Goal: Task Accomplishment & Management: Manage account settings

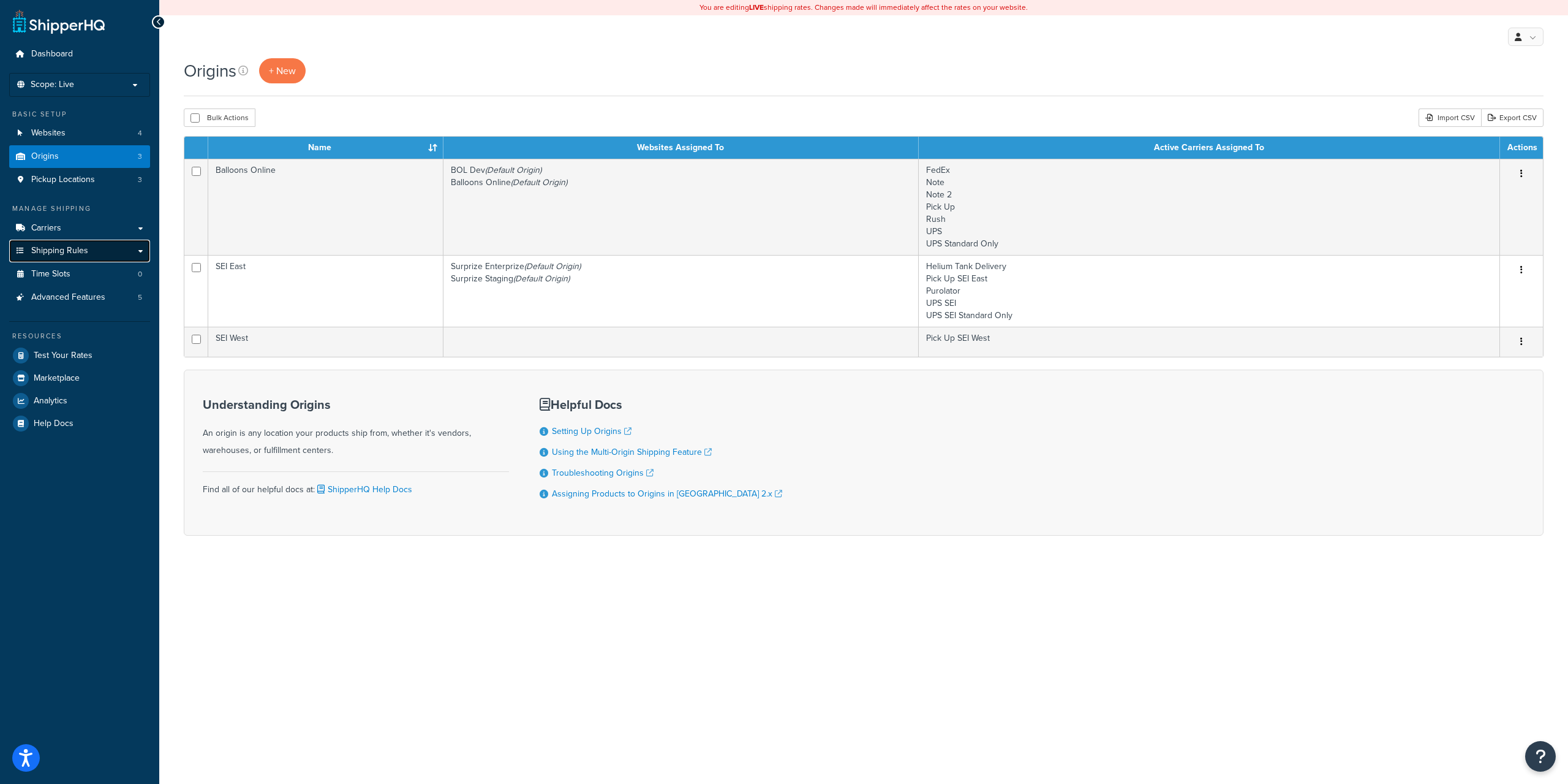
click at [79, 248] on span "Shipping Rules" at bounding box center [60, 251] width 57 height 11
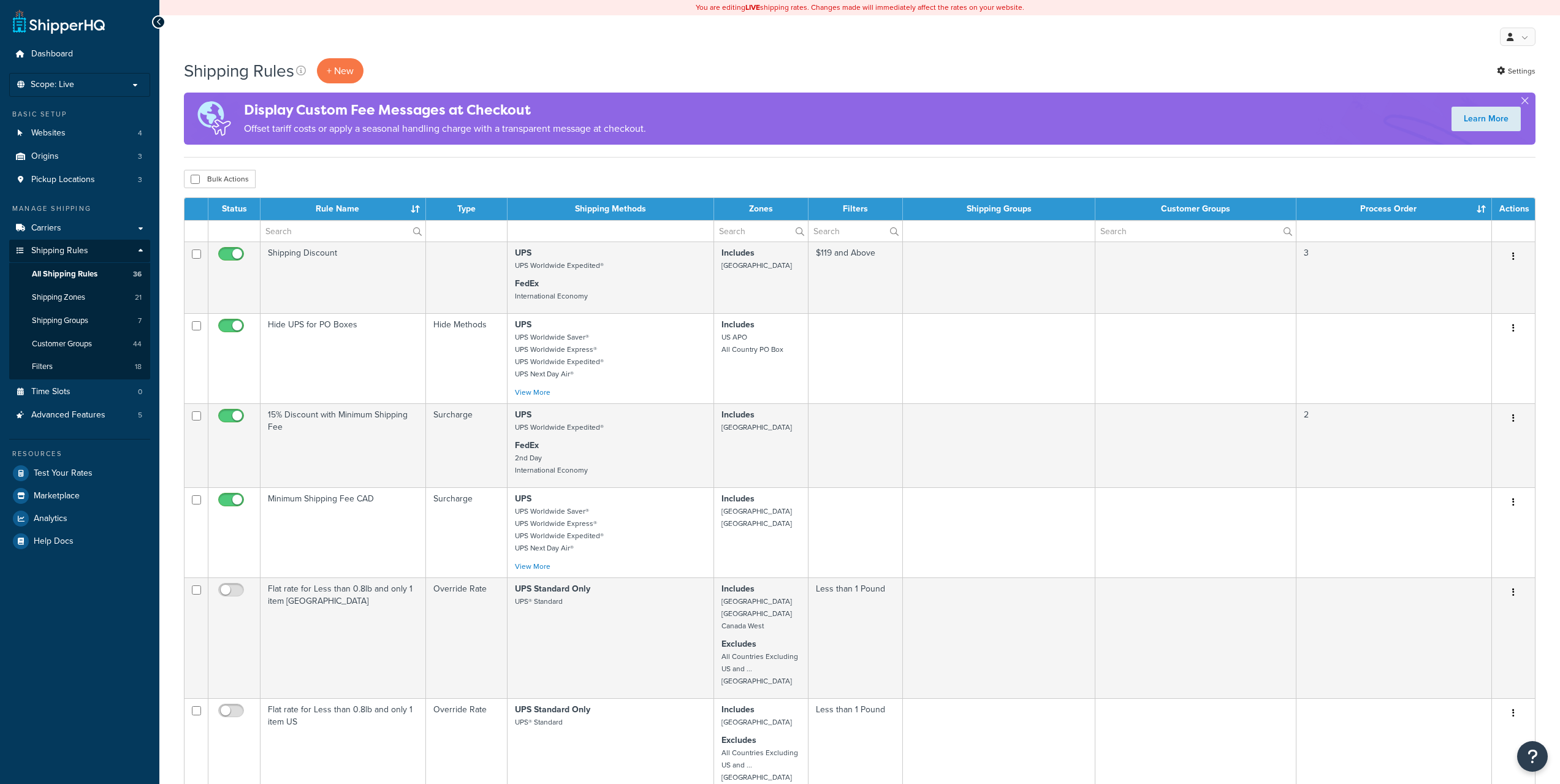
scroll to position [680, 0]
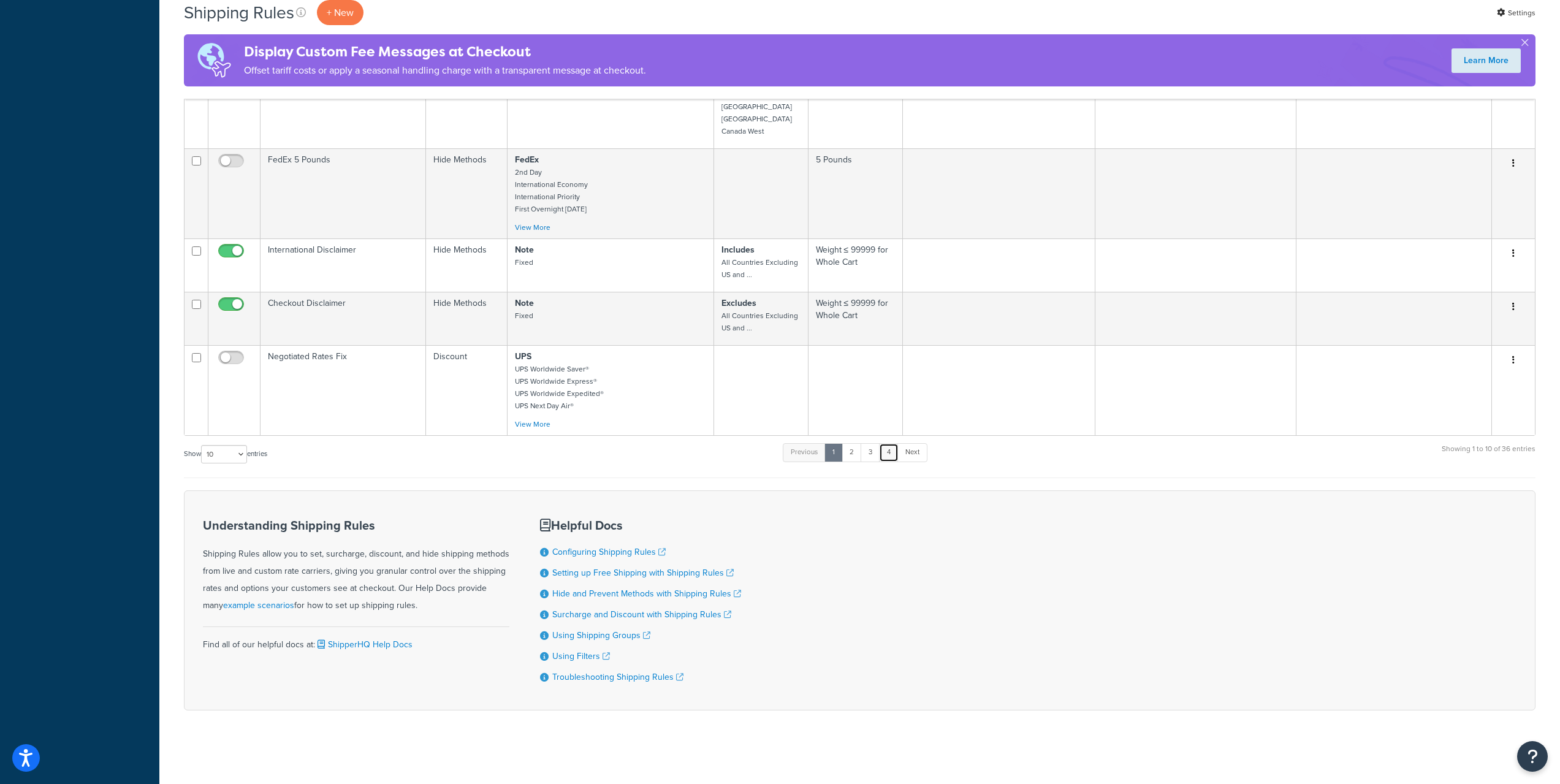
click at [889, 457] on link "4" at bounding box center [889, 452] width 20 height 19
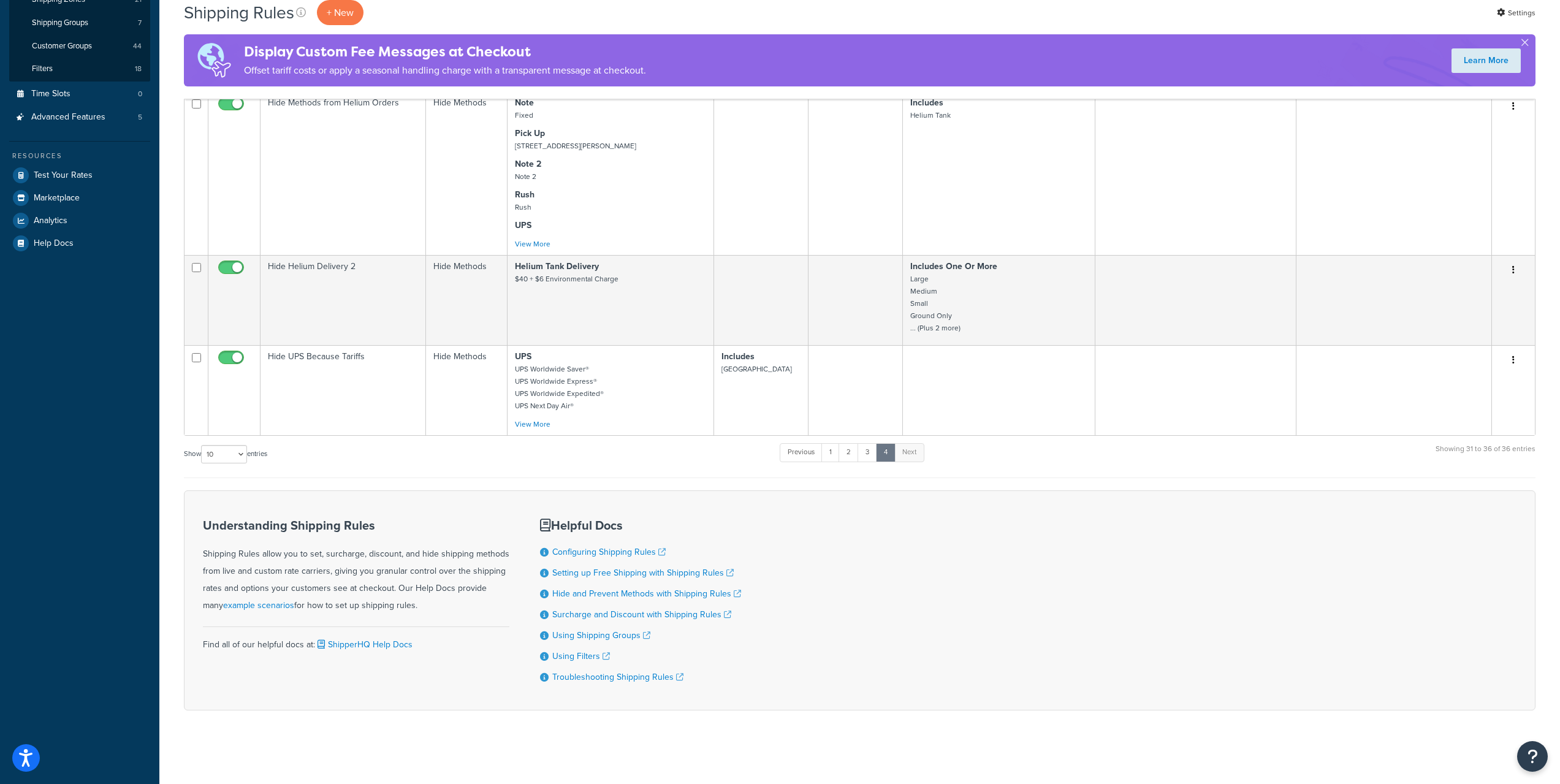
scroll to position [305, 0]
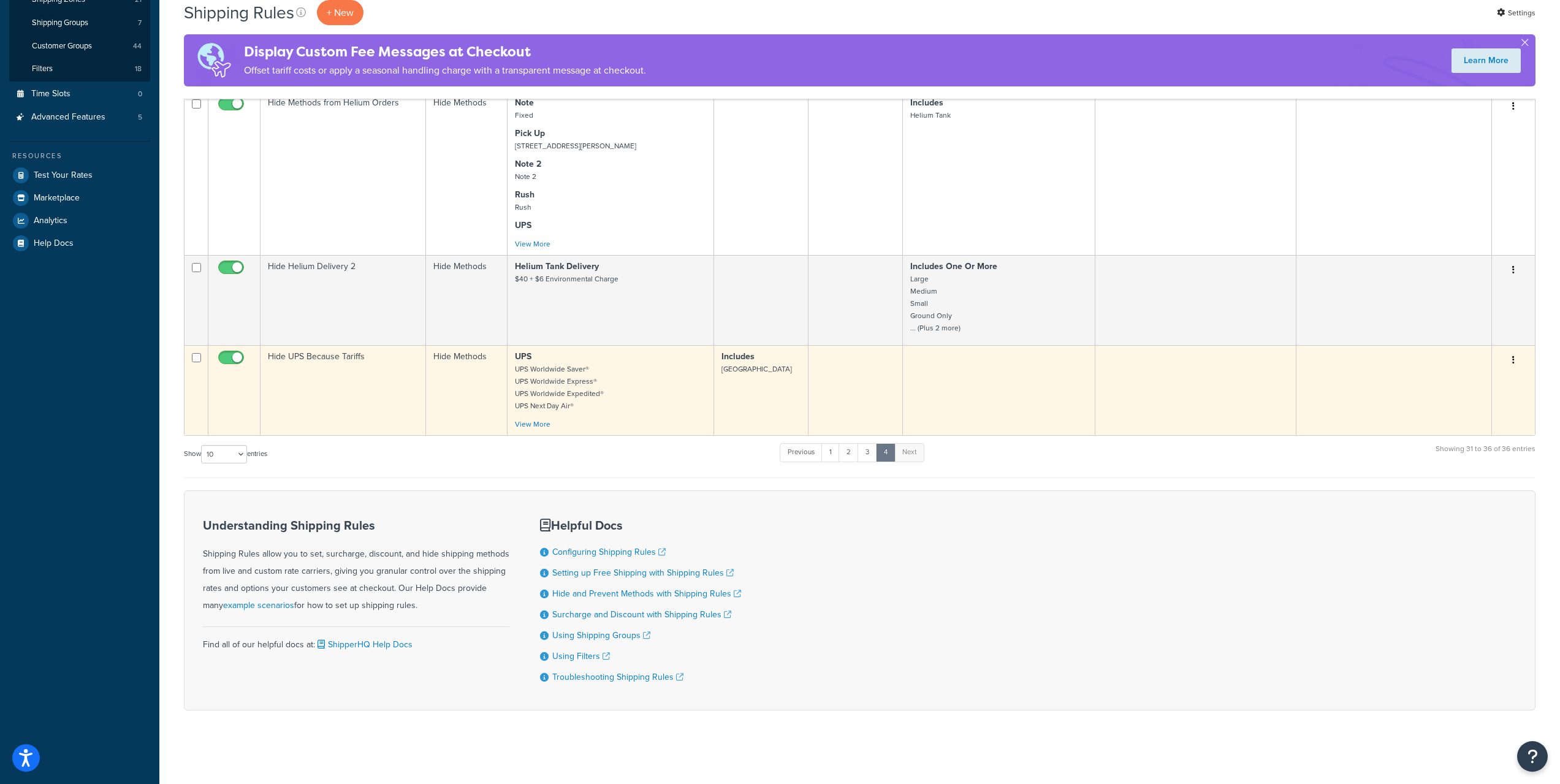
click at [1516, 358] on button "button" at bounding box center [1513, 360] width 17 height 20
click at [1457, 377] on link "Edit" at bounding box center [1473, 383] width 97 height 25
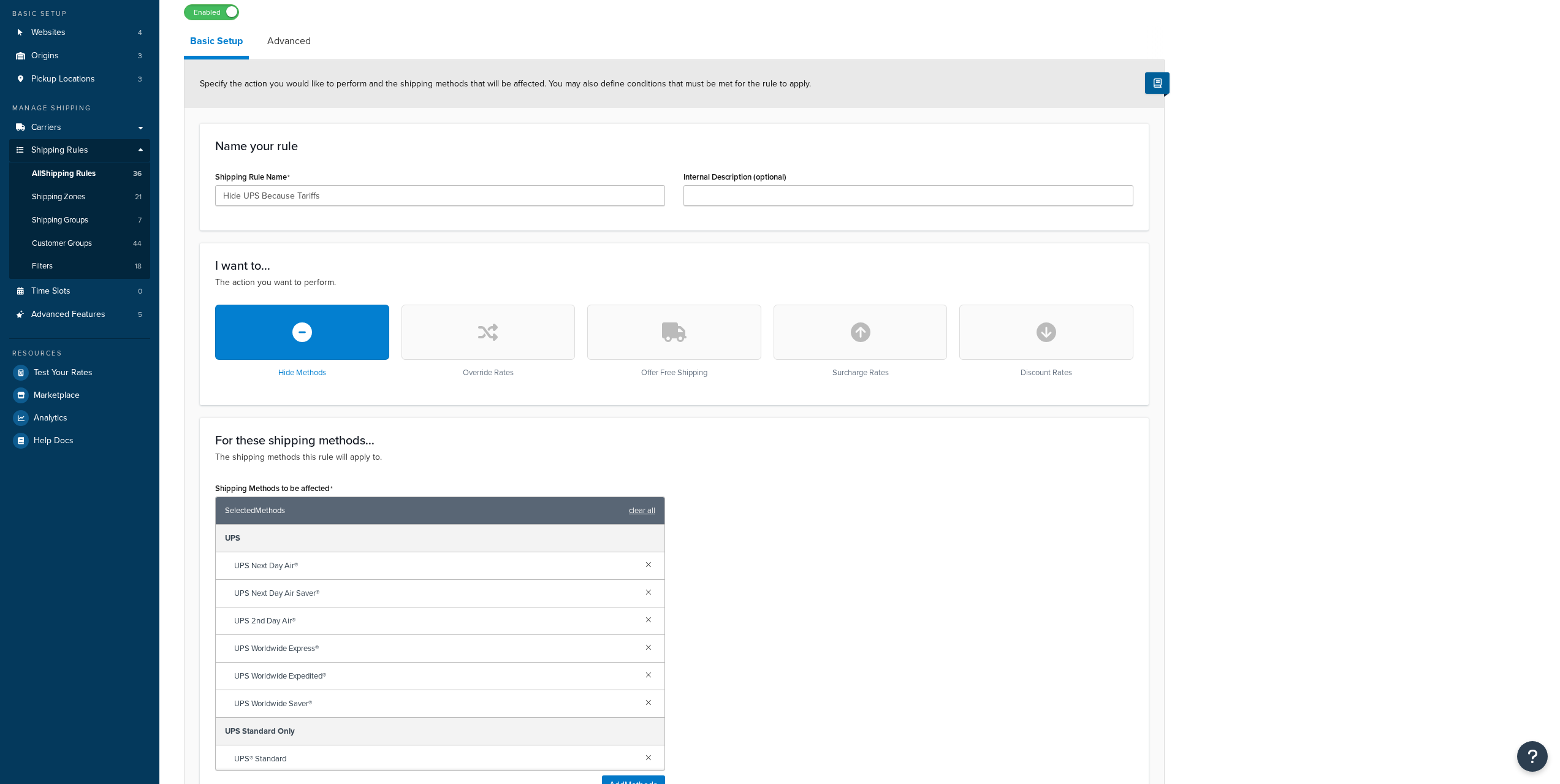
scroll to position [409, 0]
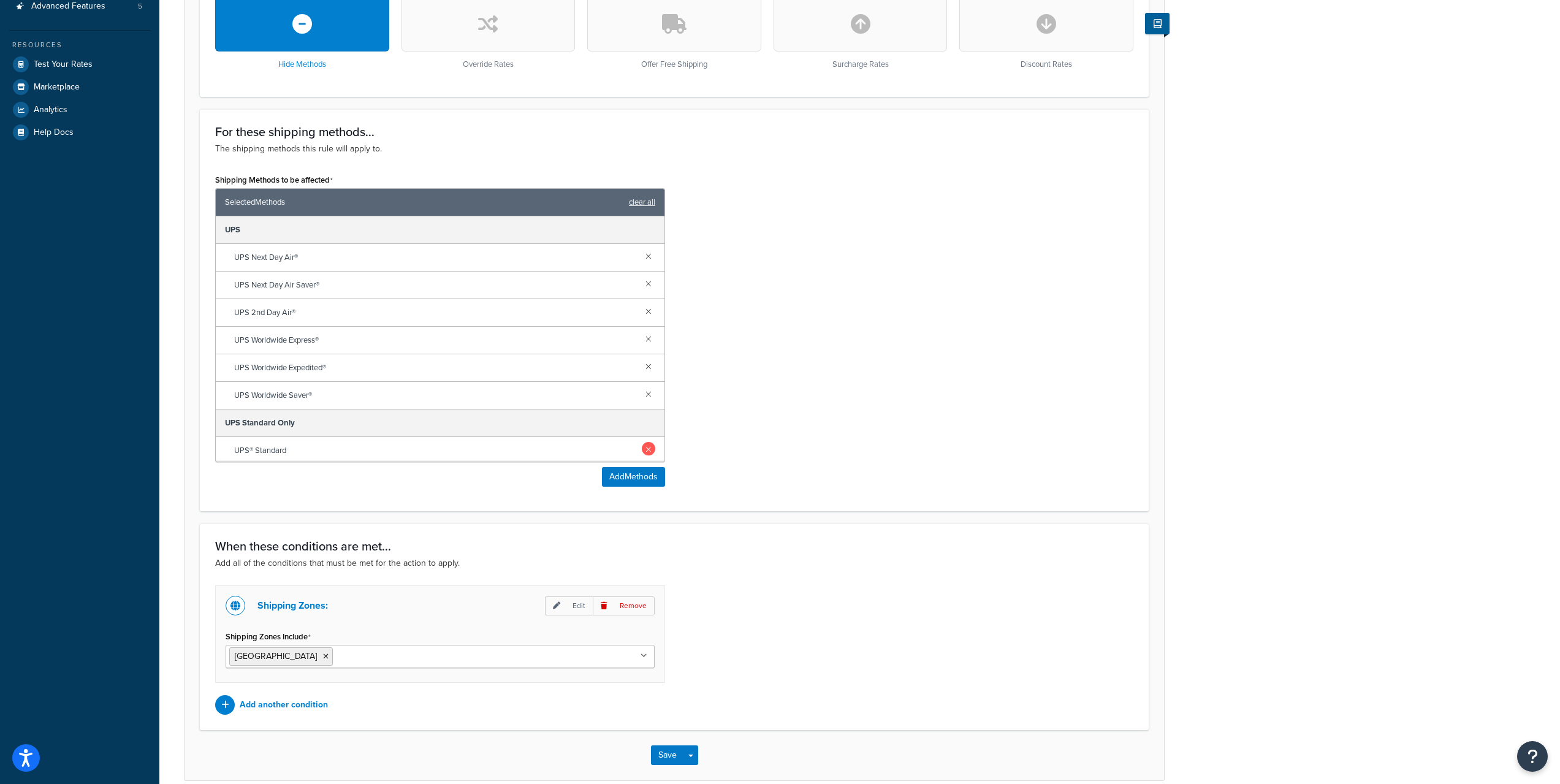
click at [642, 454] on link at bounding box center [648, 448] width 13 height 13
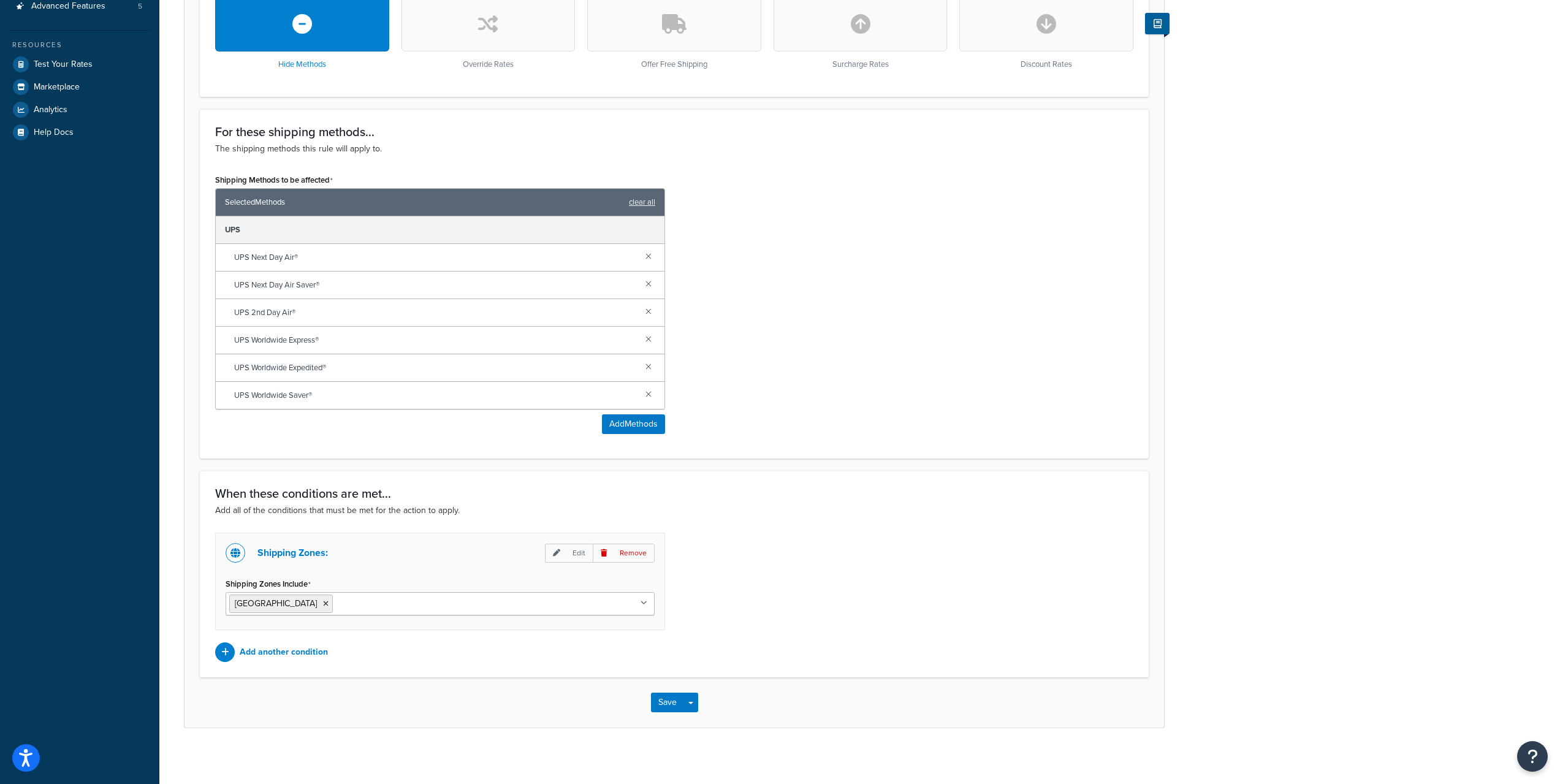
scroll to position [415, 0]
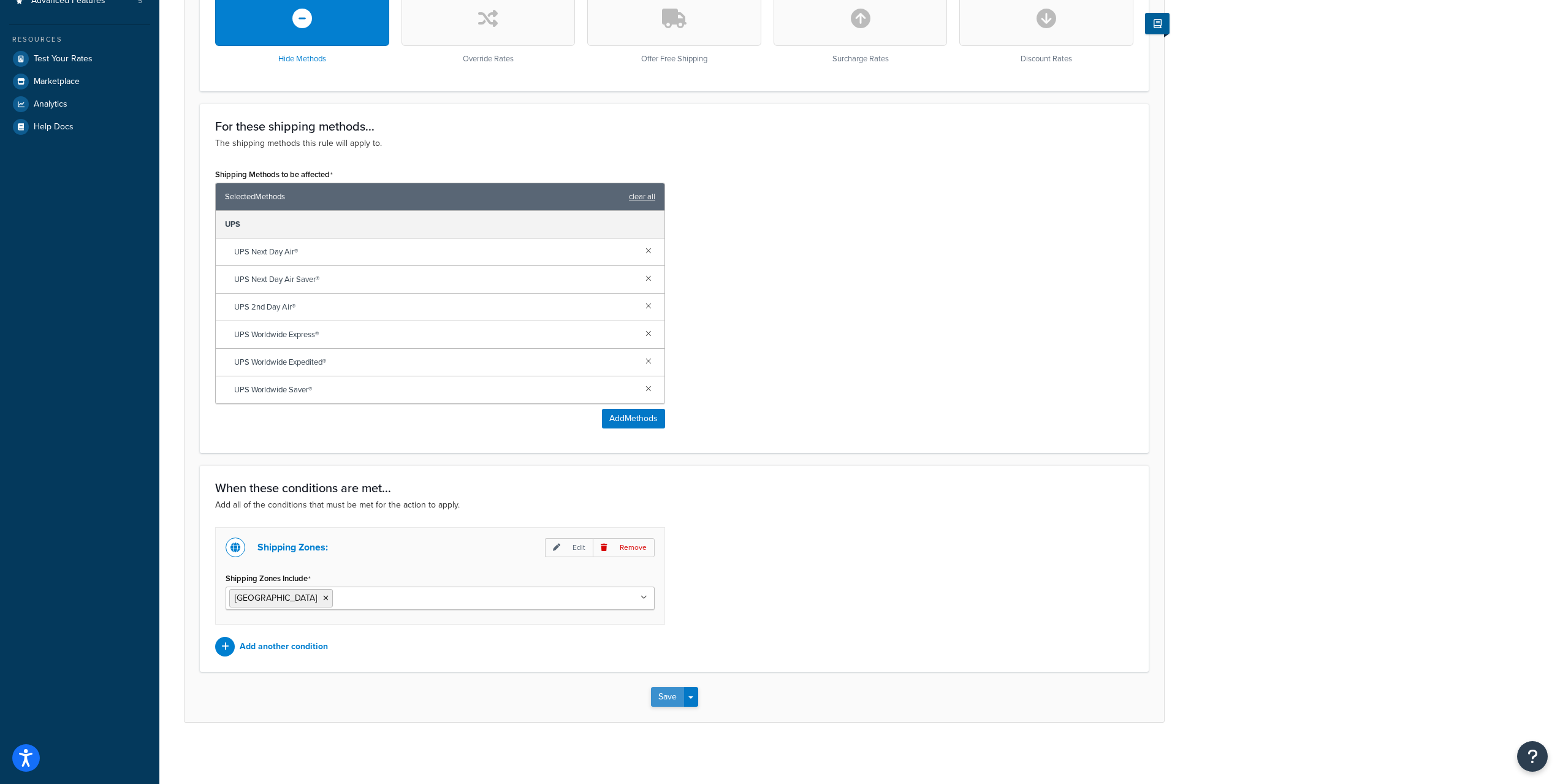
click at [662, 701] on button "Save" at bounding box center [667, 697] width 33 height 20
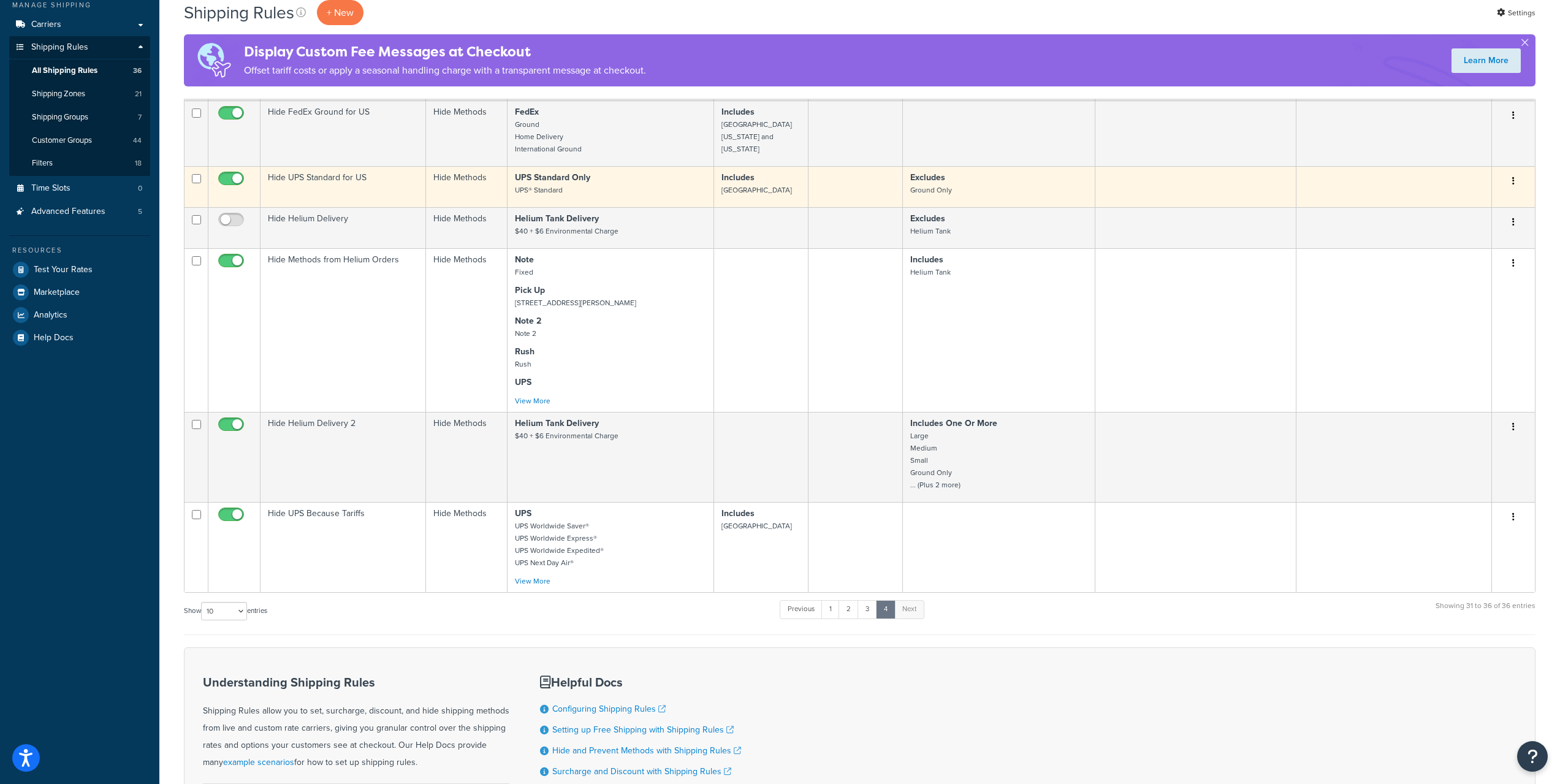
scroll to position [367, 0]
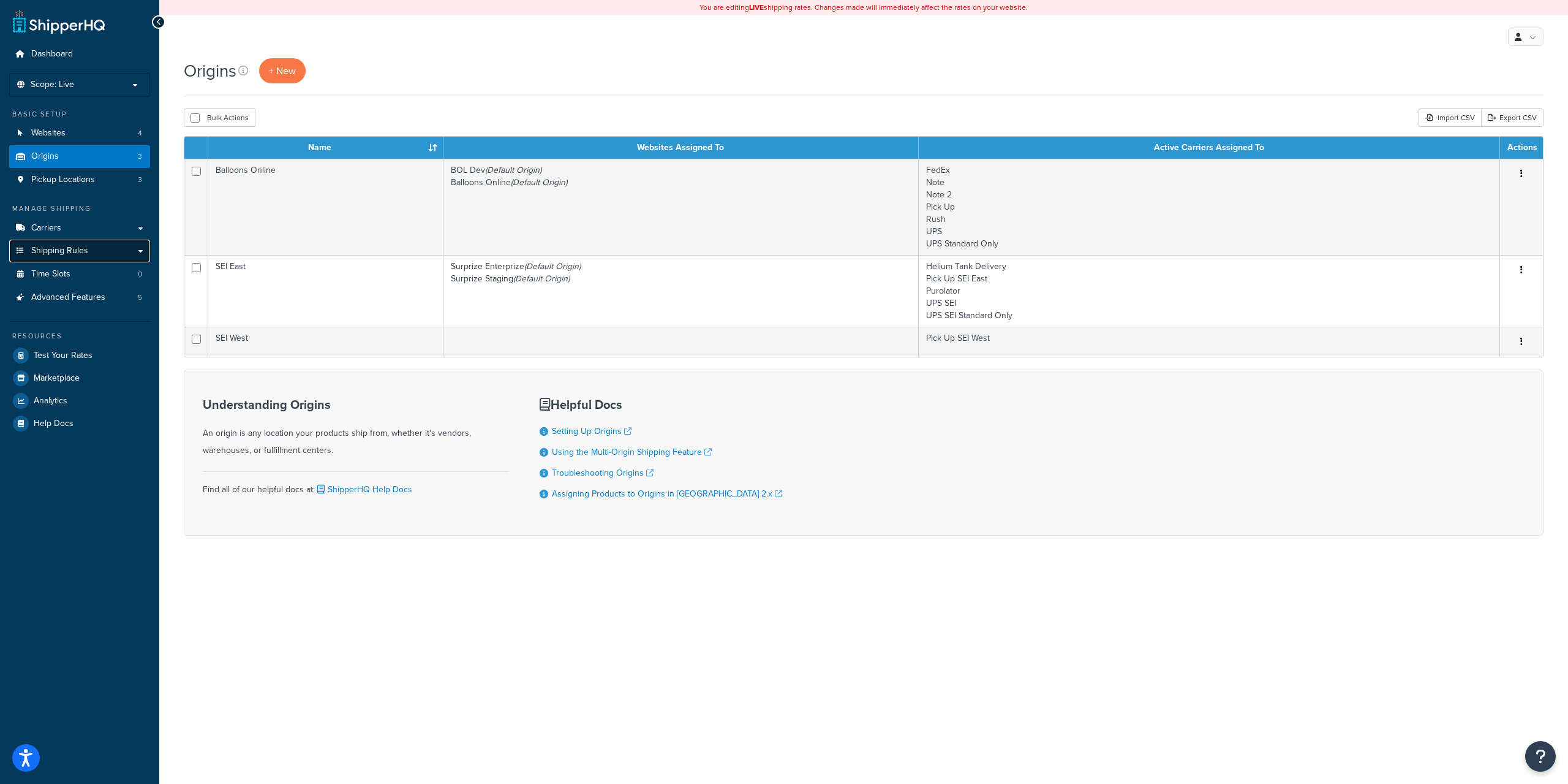
click at [90, 253] on link "Shipping Rules" at bounding box center [79, 250] width 141 height 22
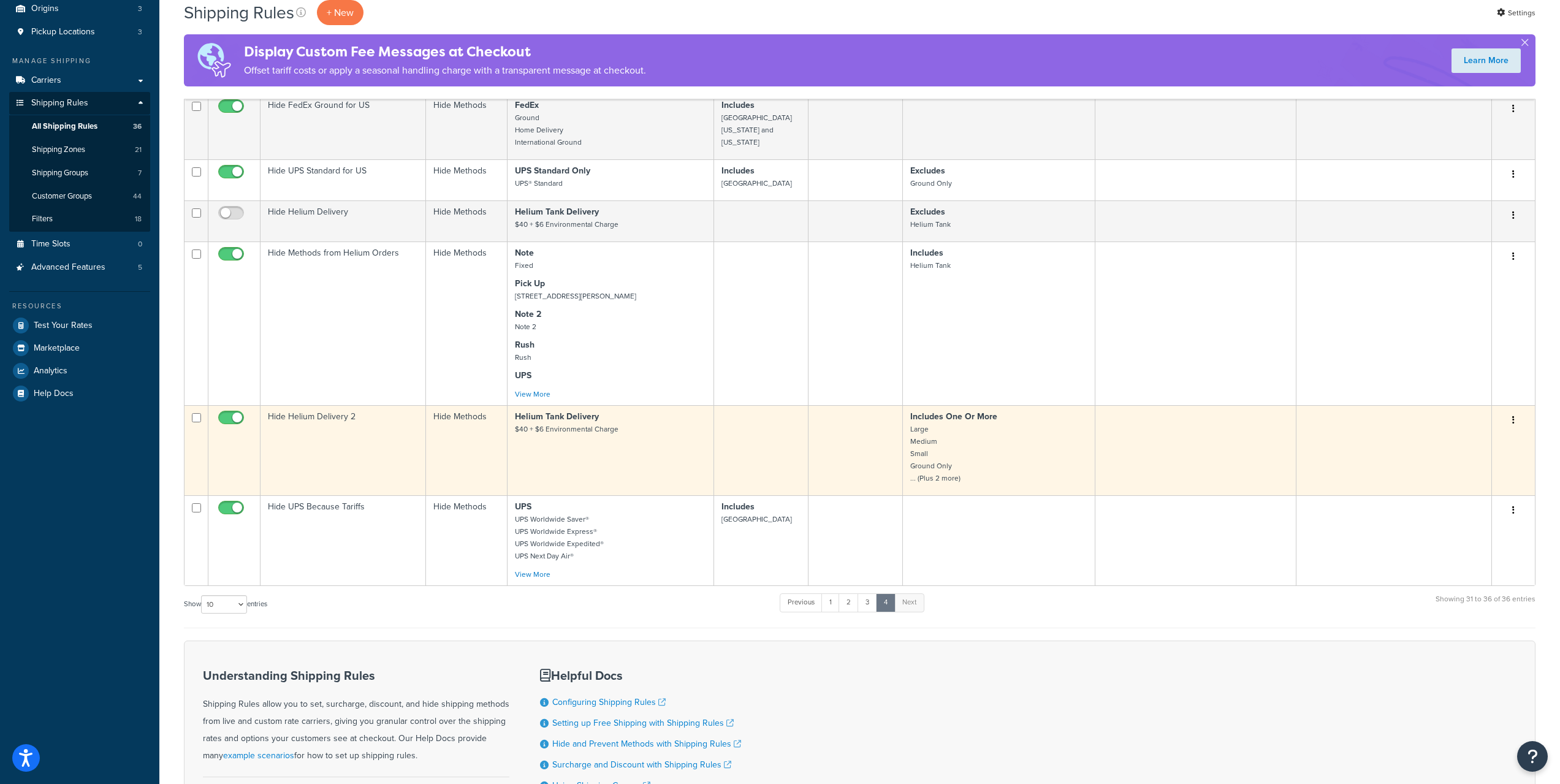
scroll to position [305, 0]
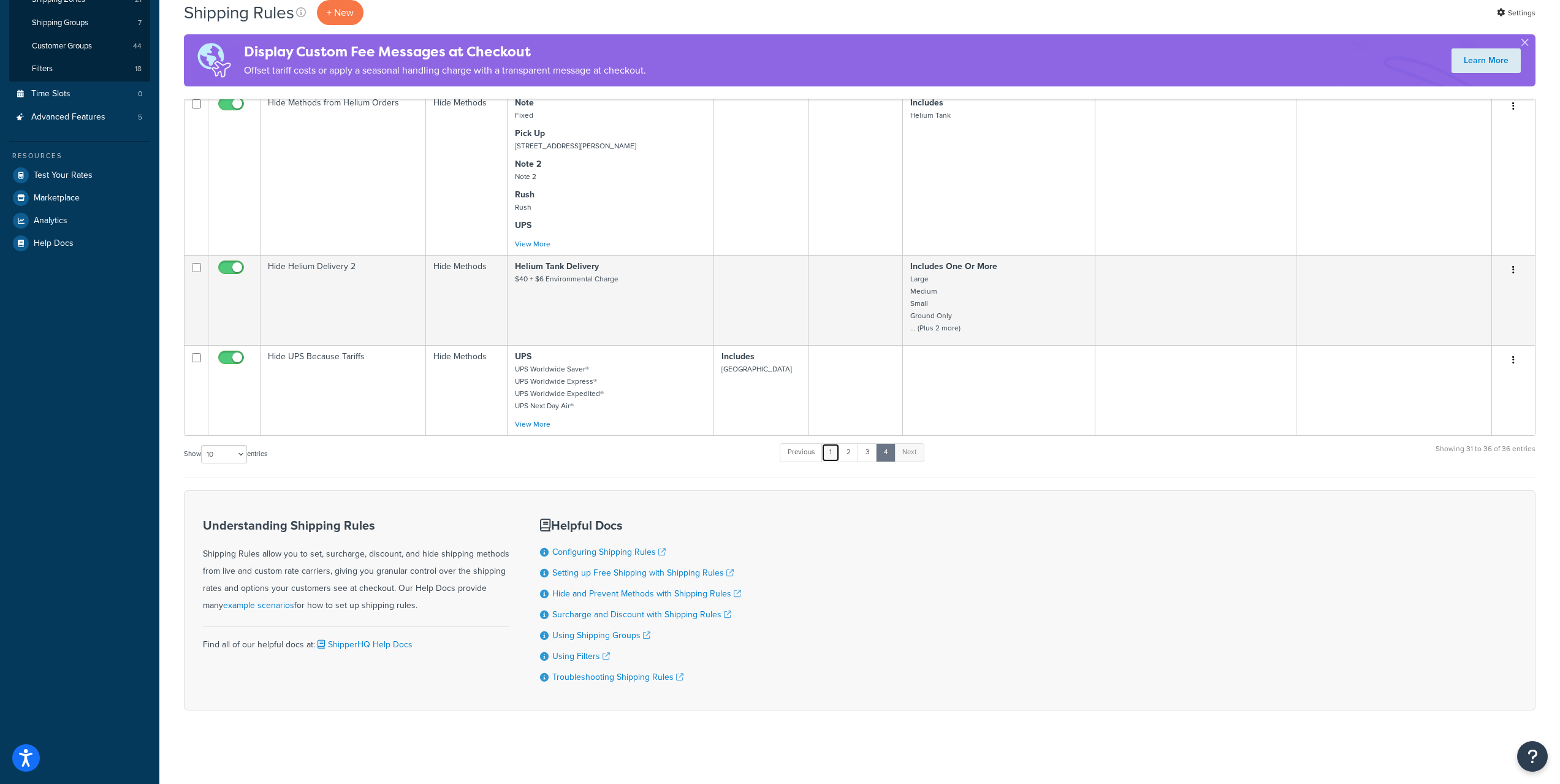
click at [832, 460] on link "1" at bounding box center [831, 452] width 19 height 19
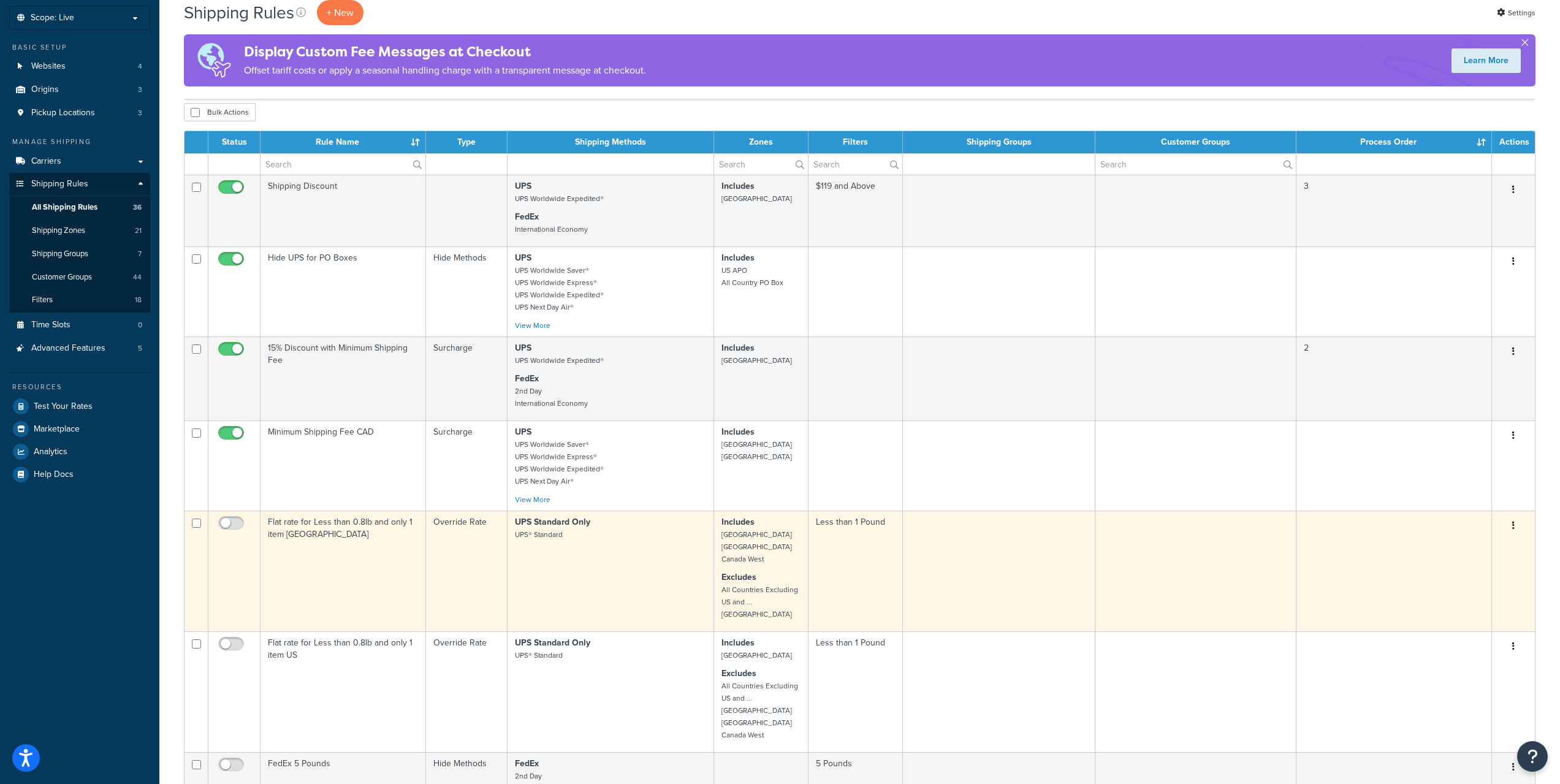
scroll to position [476, 0]
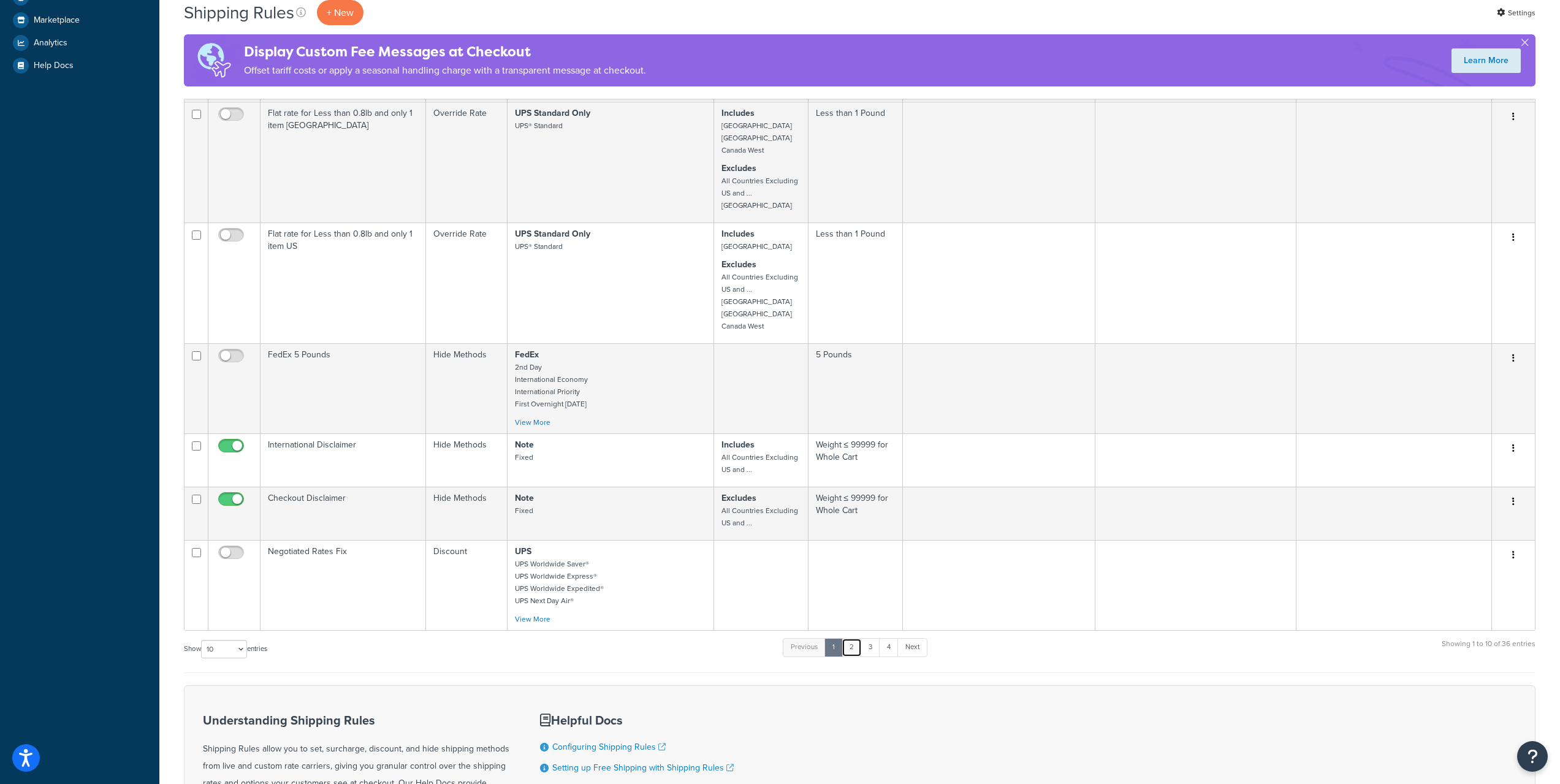
click at [855, 657] on link "2" at bounding box center [851, 647] width 21 height 19
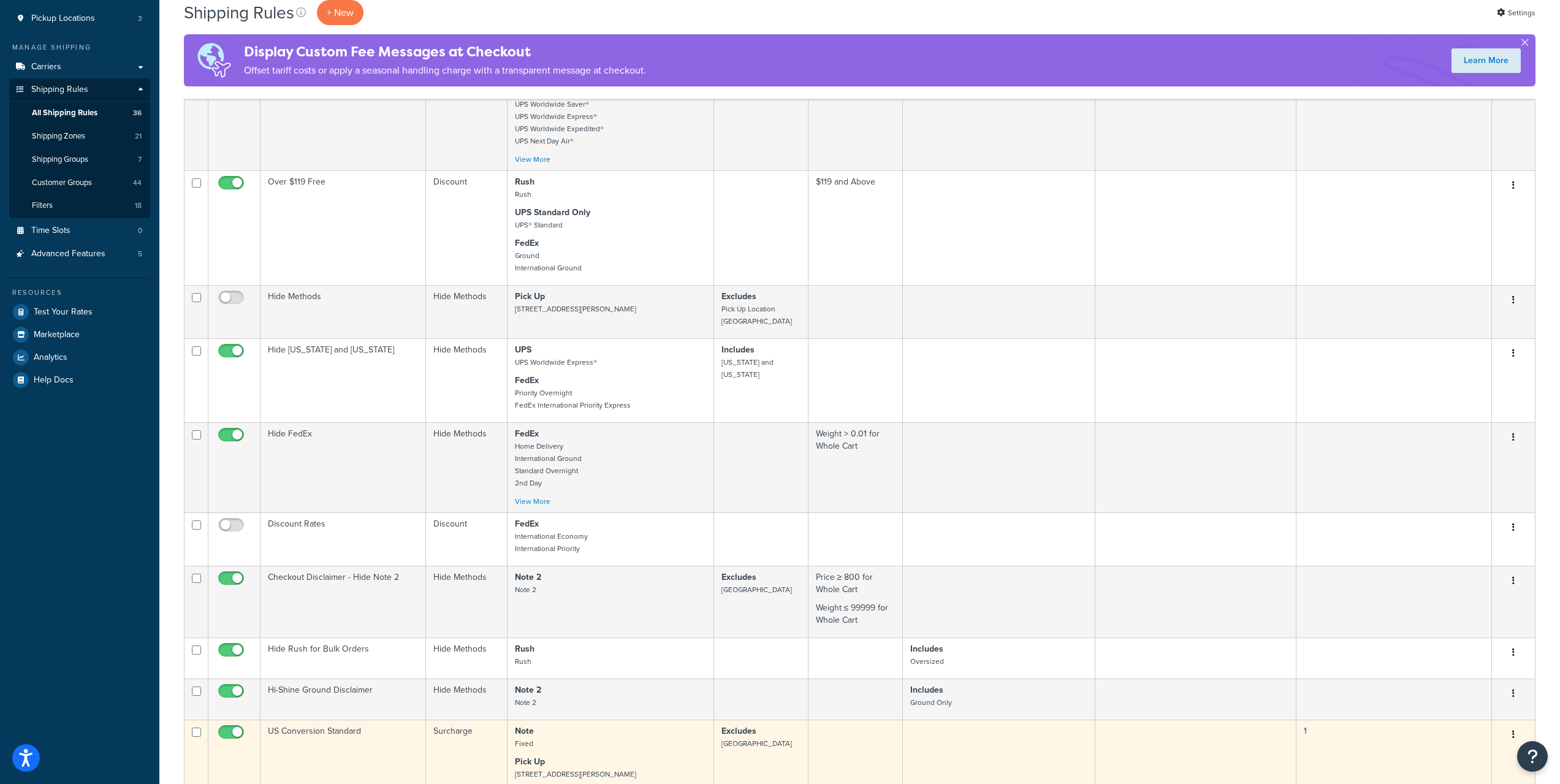
scroll to position [109, 0]
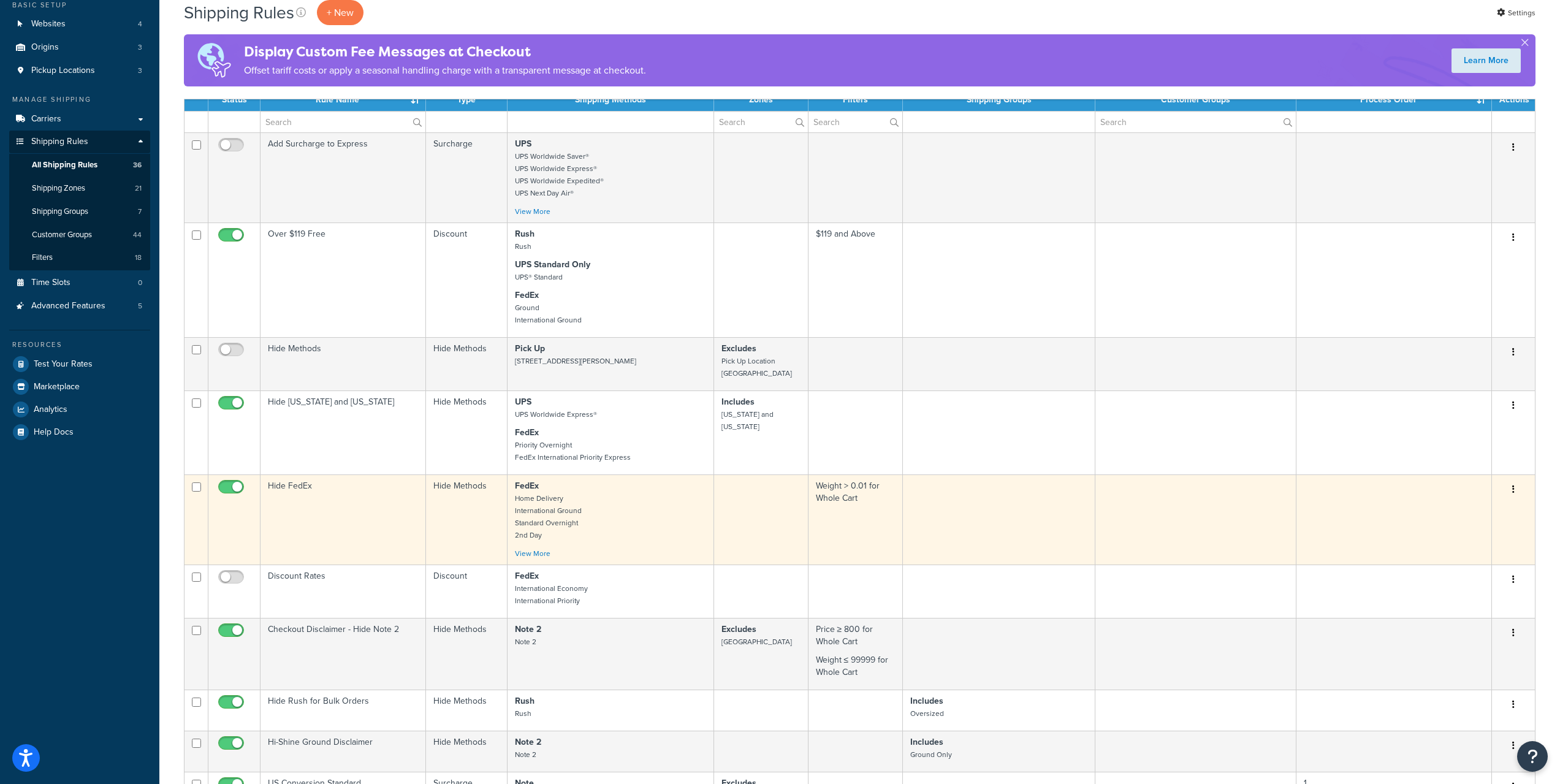
click at [658, 509] on p "FedEx Home Delivery International Ground Standard Overnight 2nd Day" at bounding box center [610, 511] width 191 height 61
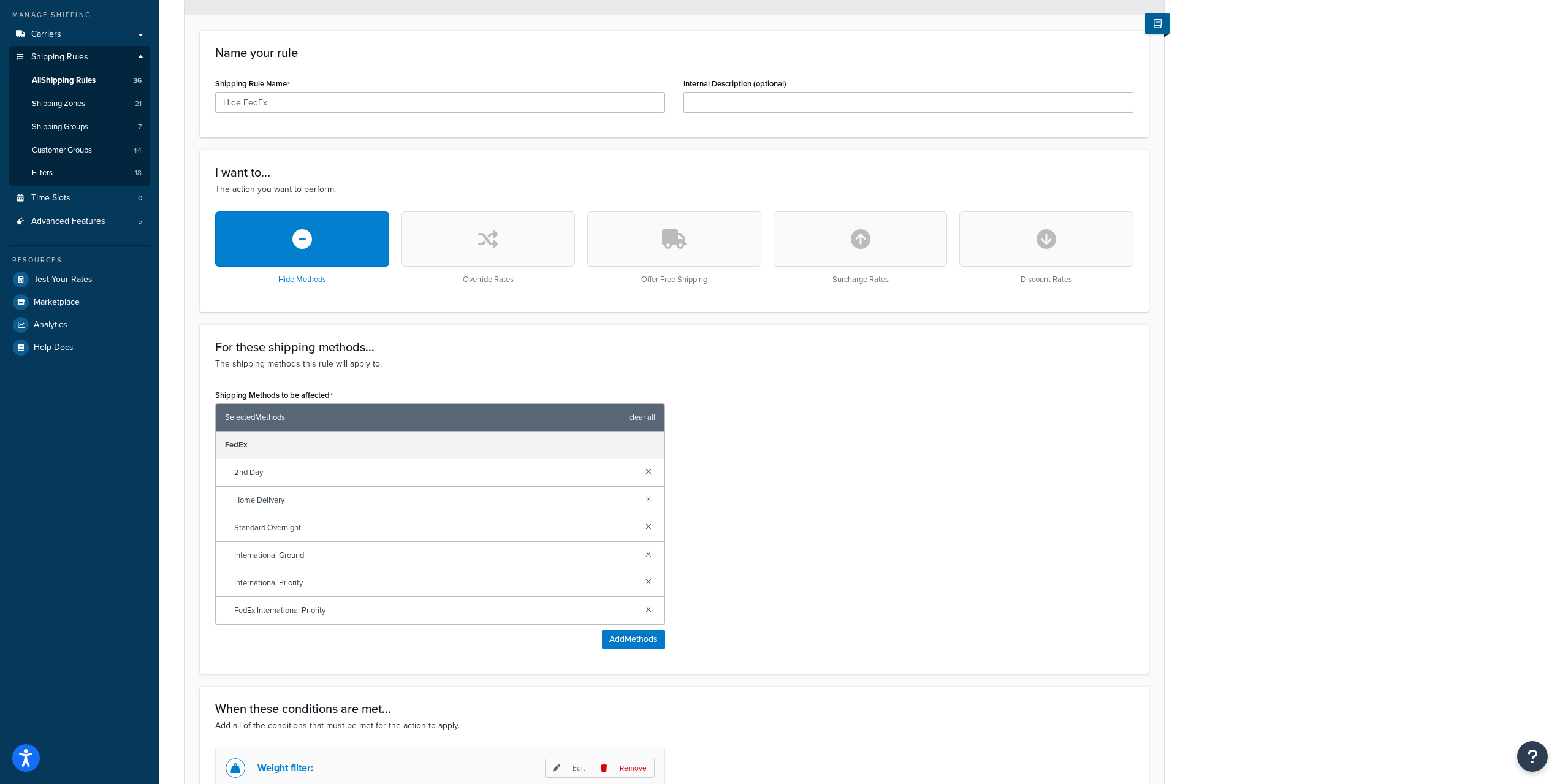
scroll to position [204, 0]
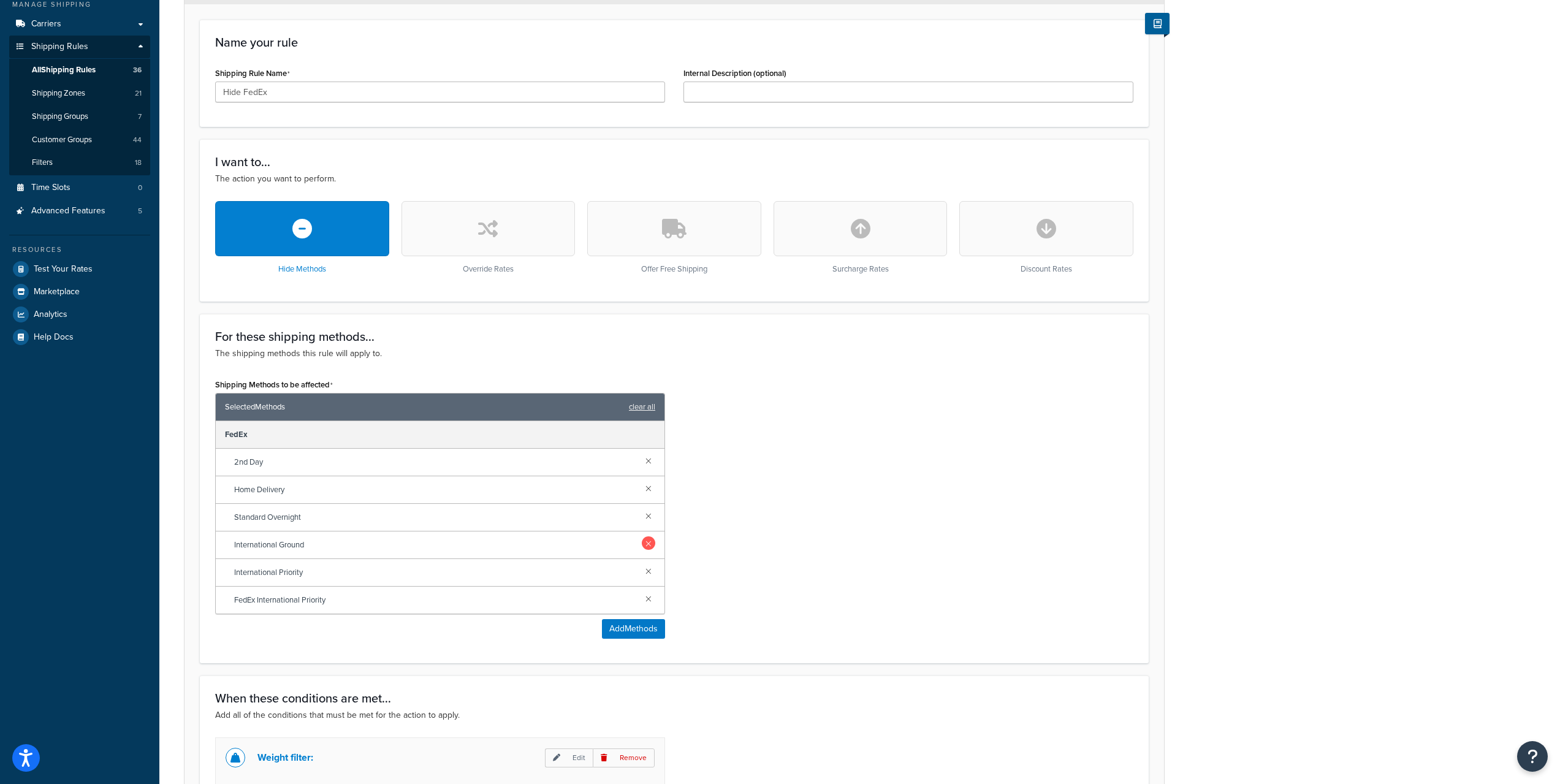
click at [651, 544] on link at bounding box center [648, 543] width 13 height 13
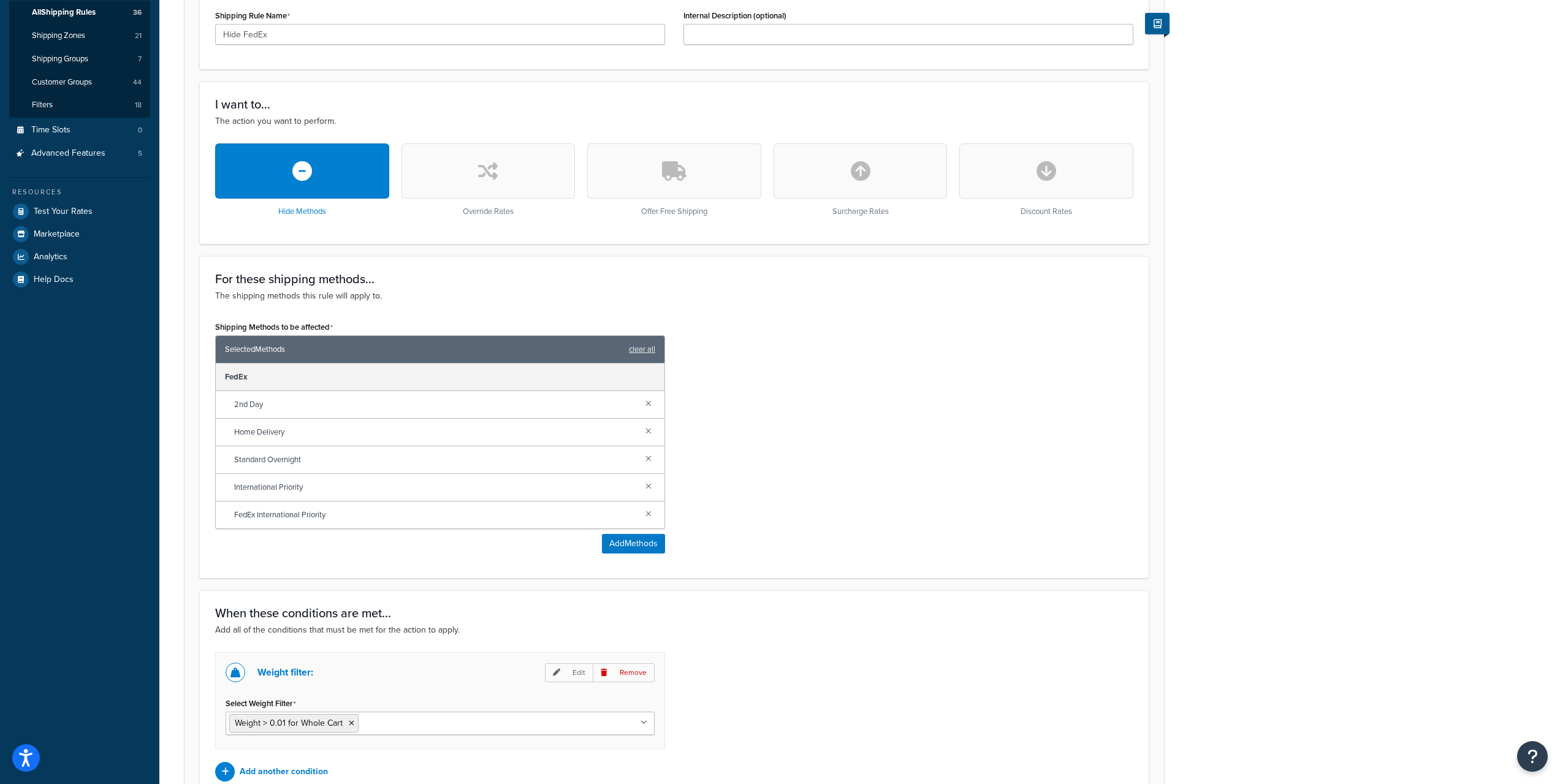
scroll to position [387, 0]
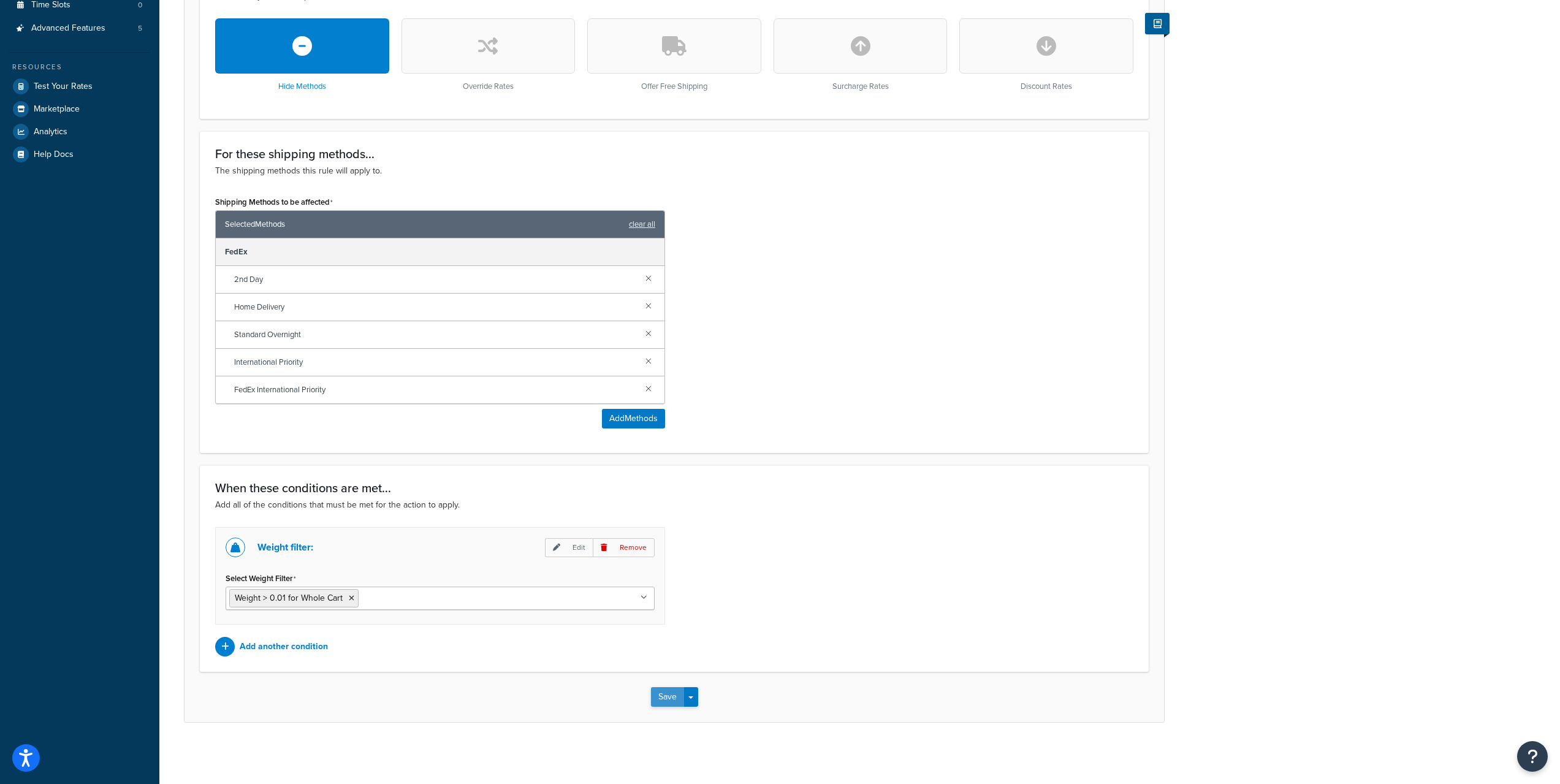
click at [669, 699] on button "Save" at bounding box center [667, 697] width 33 height 20
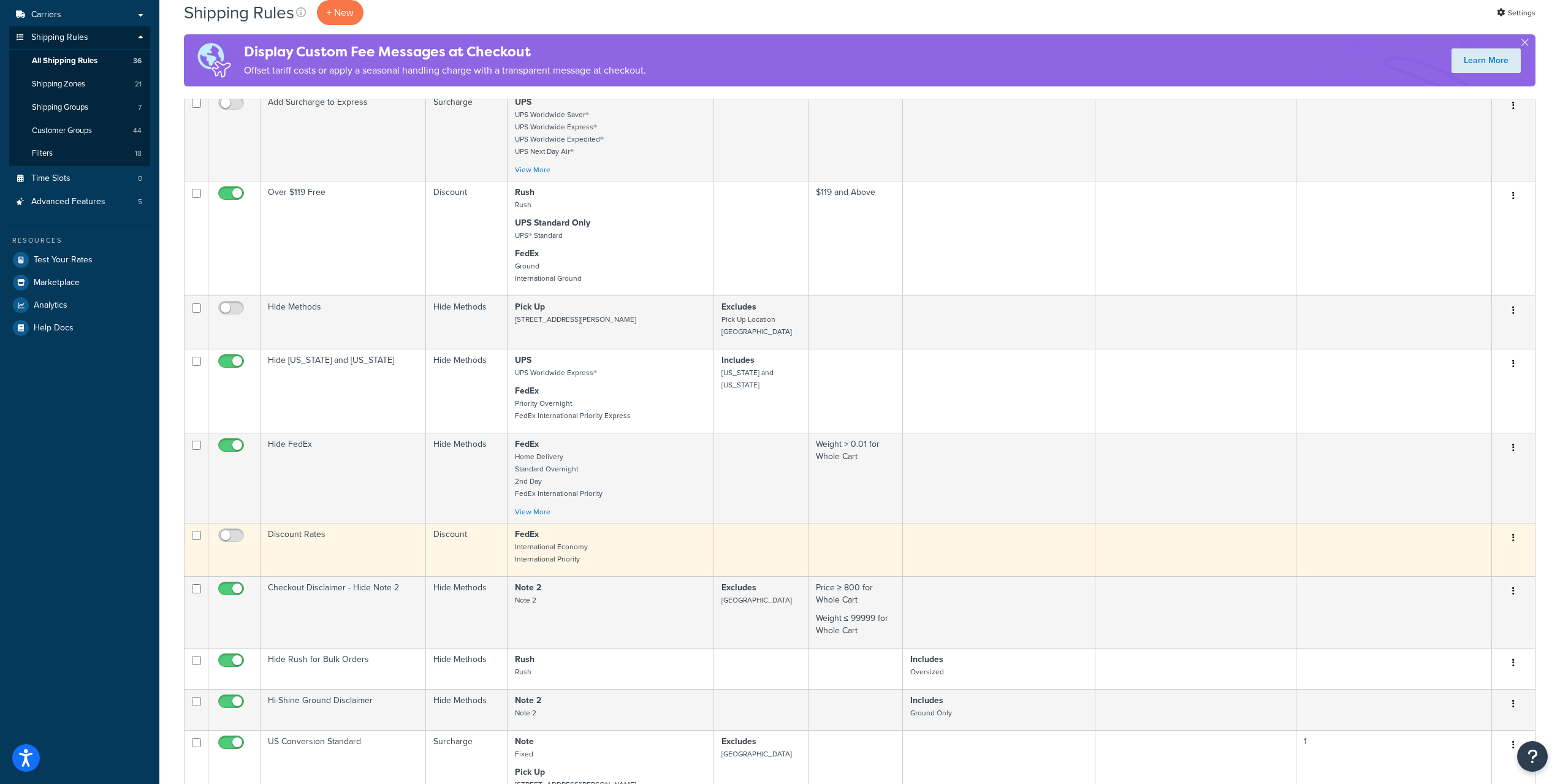
scroll to position [682, 0]
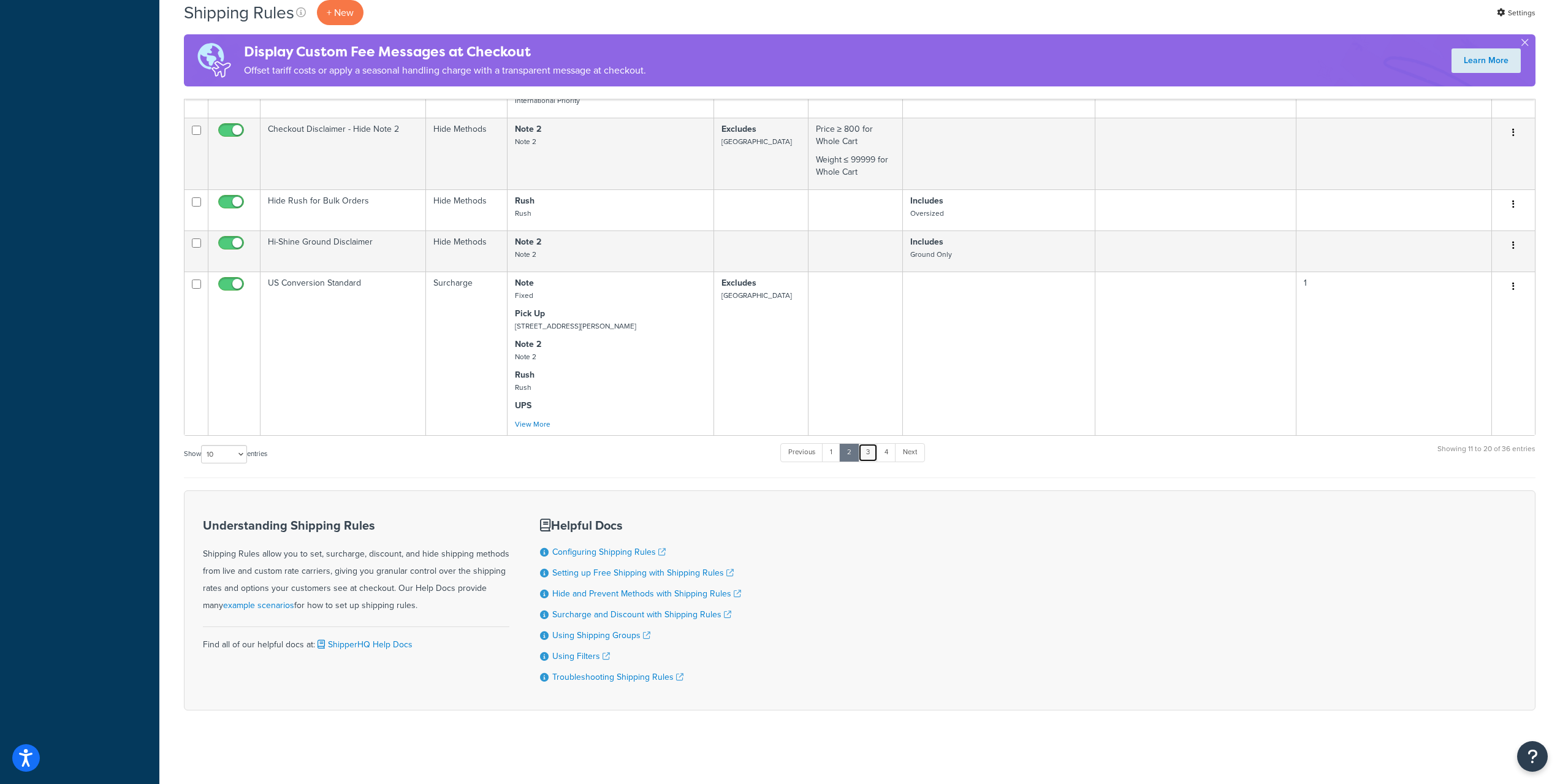
click at [874, 448] on link "3" at bounding box center [868, 452] width 20 height 19
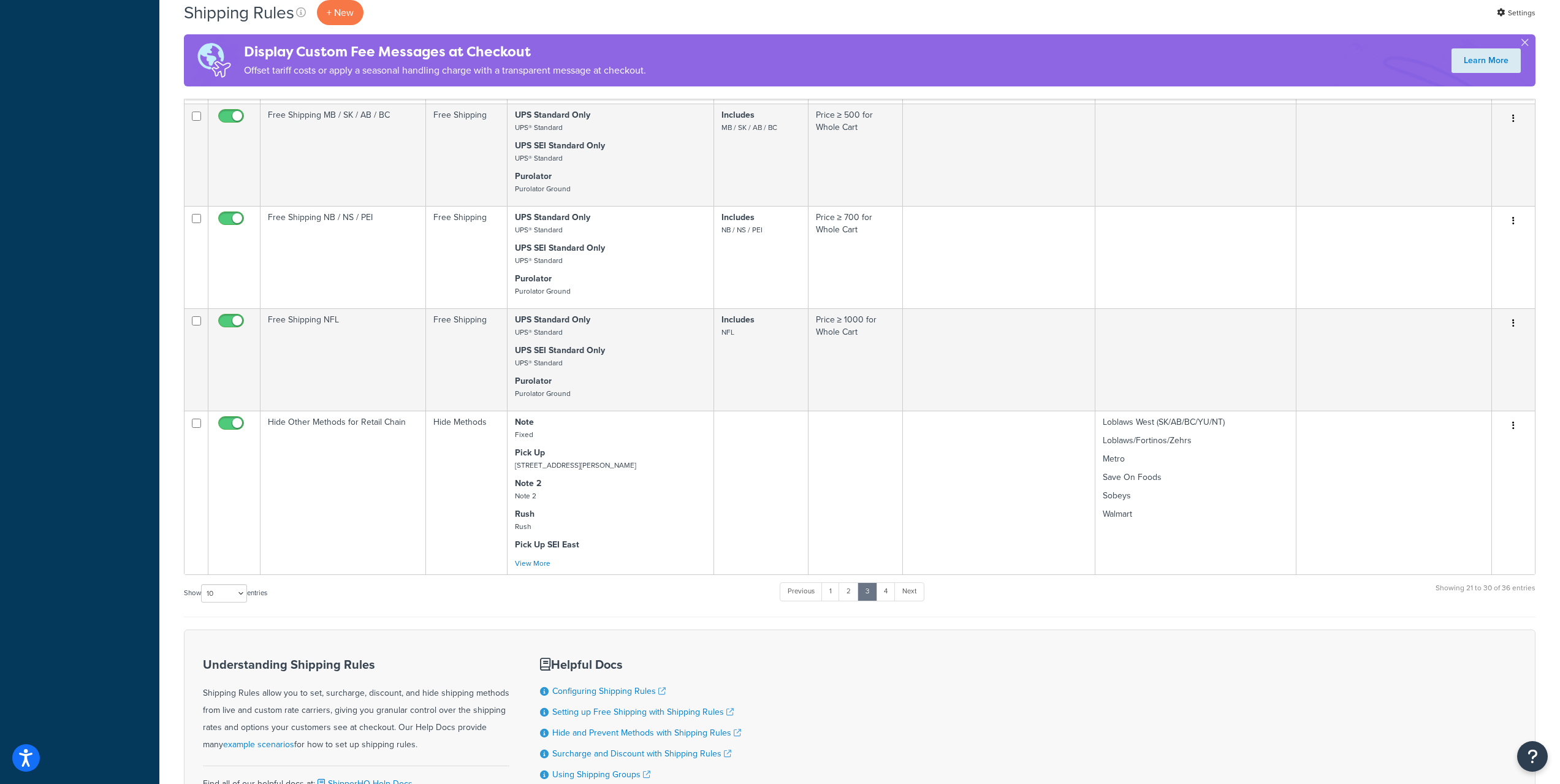
scroll to position [817, 0]
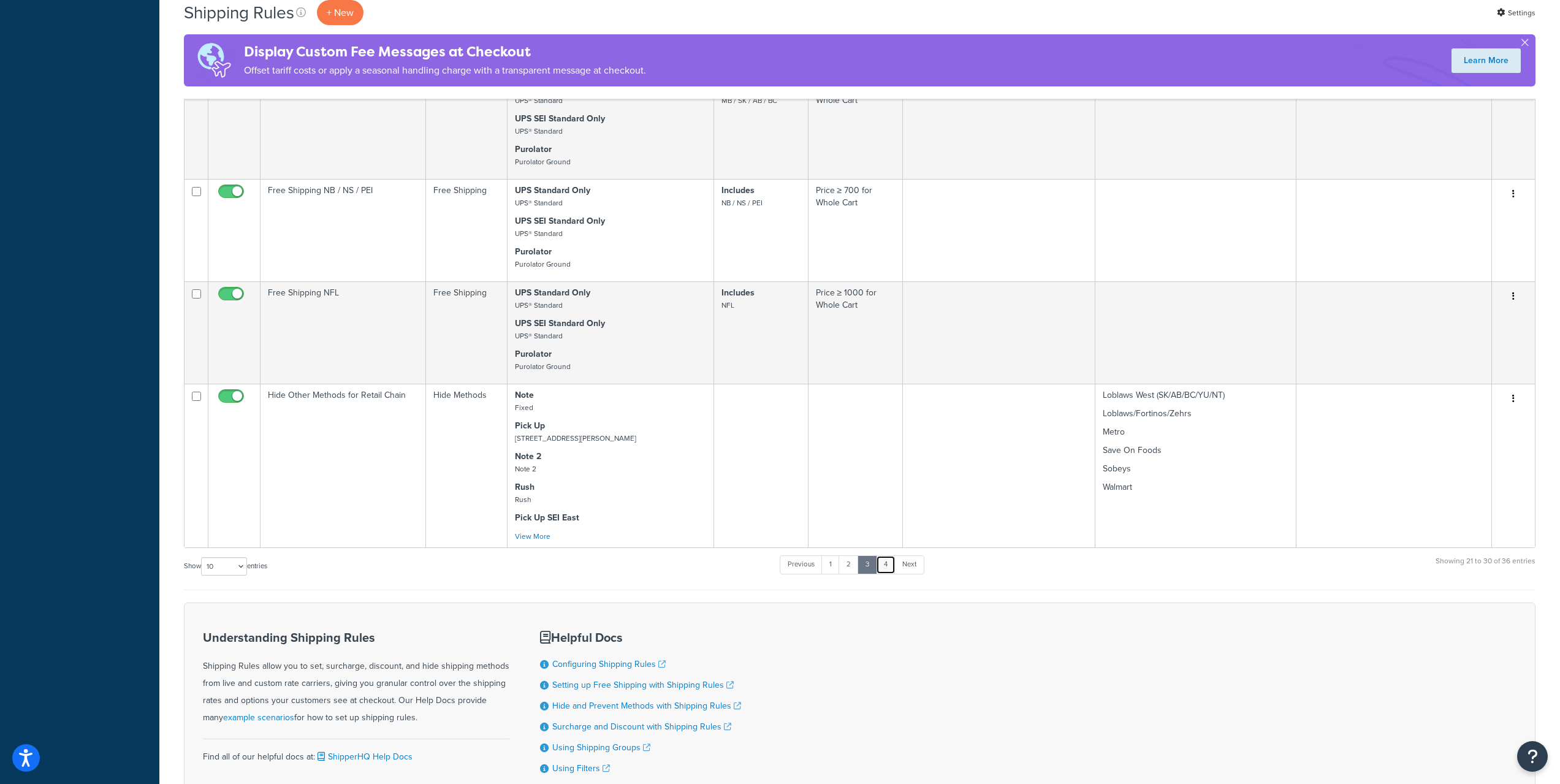
click at [892, 573] on link "4" at bounding box center [885, 564] width 20 height 19
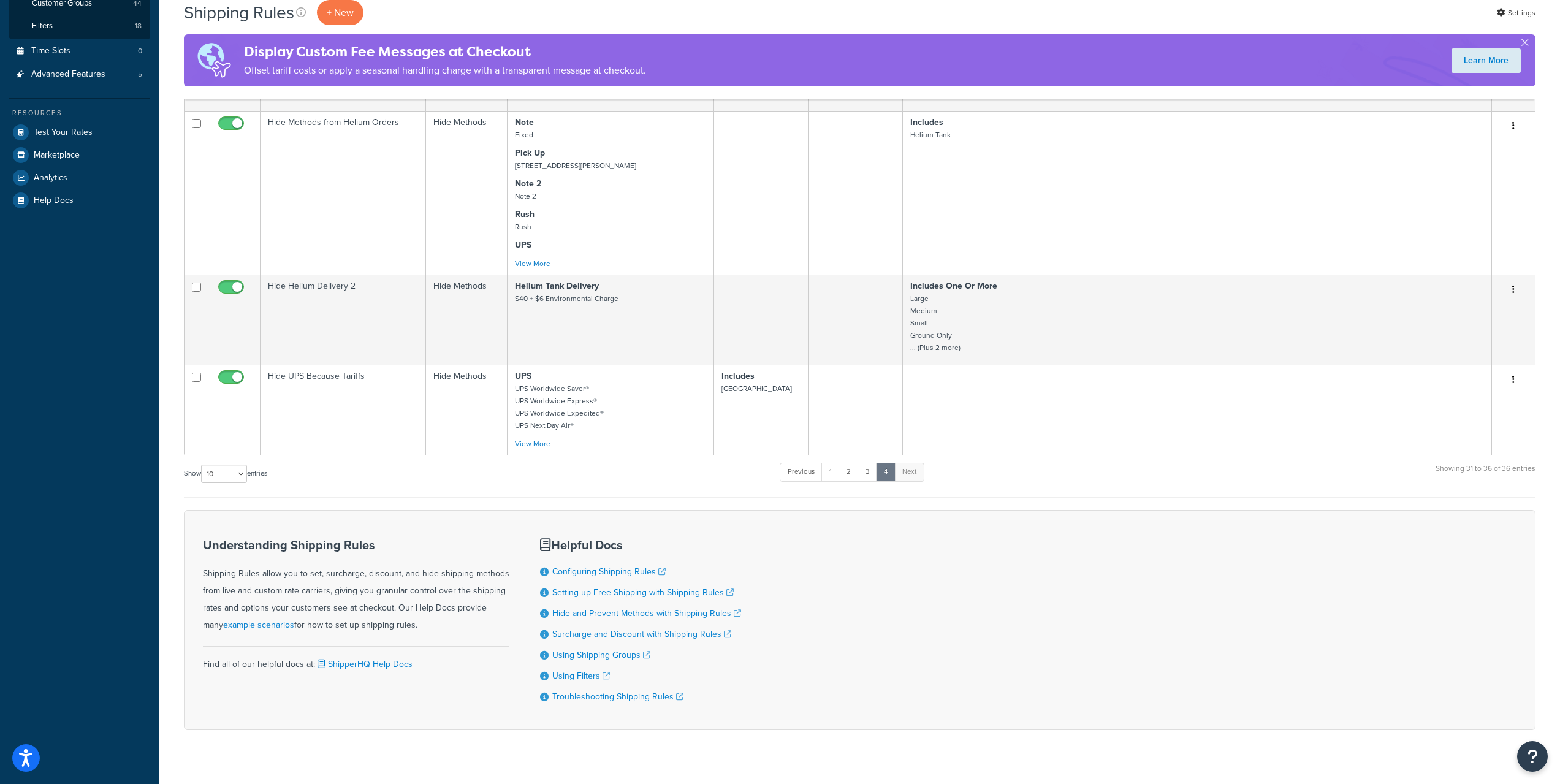
scroll to position [367, 0]
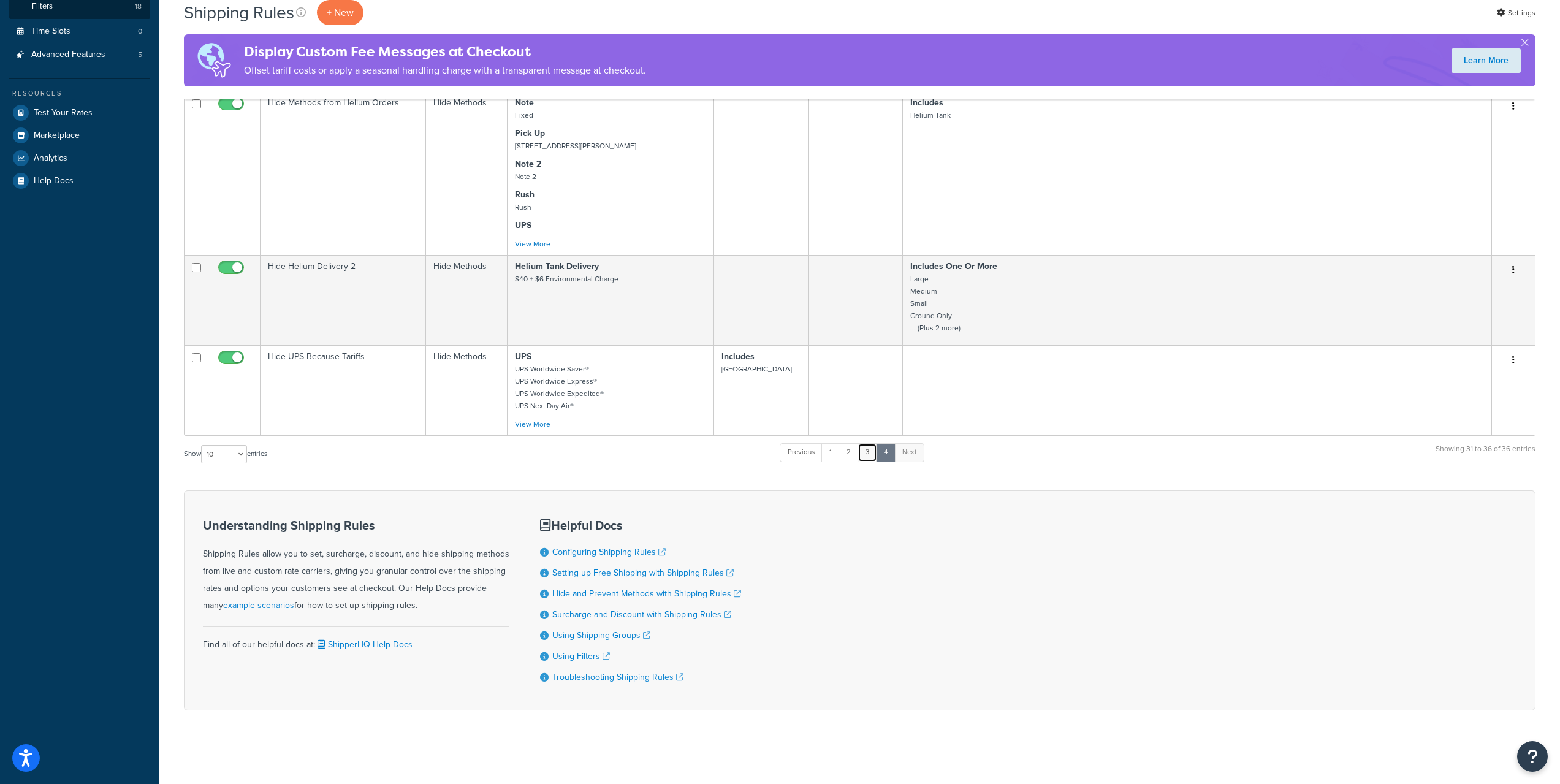
click at [866, 453] on link "3" at bounding box center [867, 452] width 20 height 19
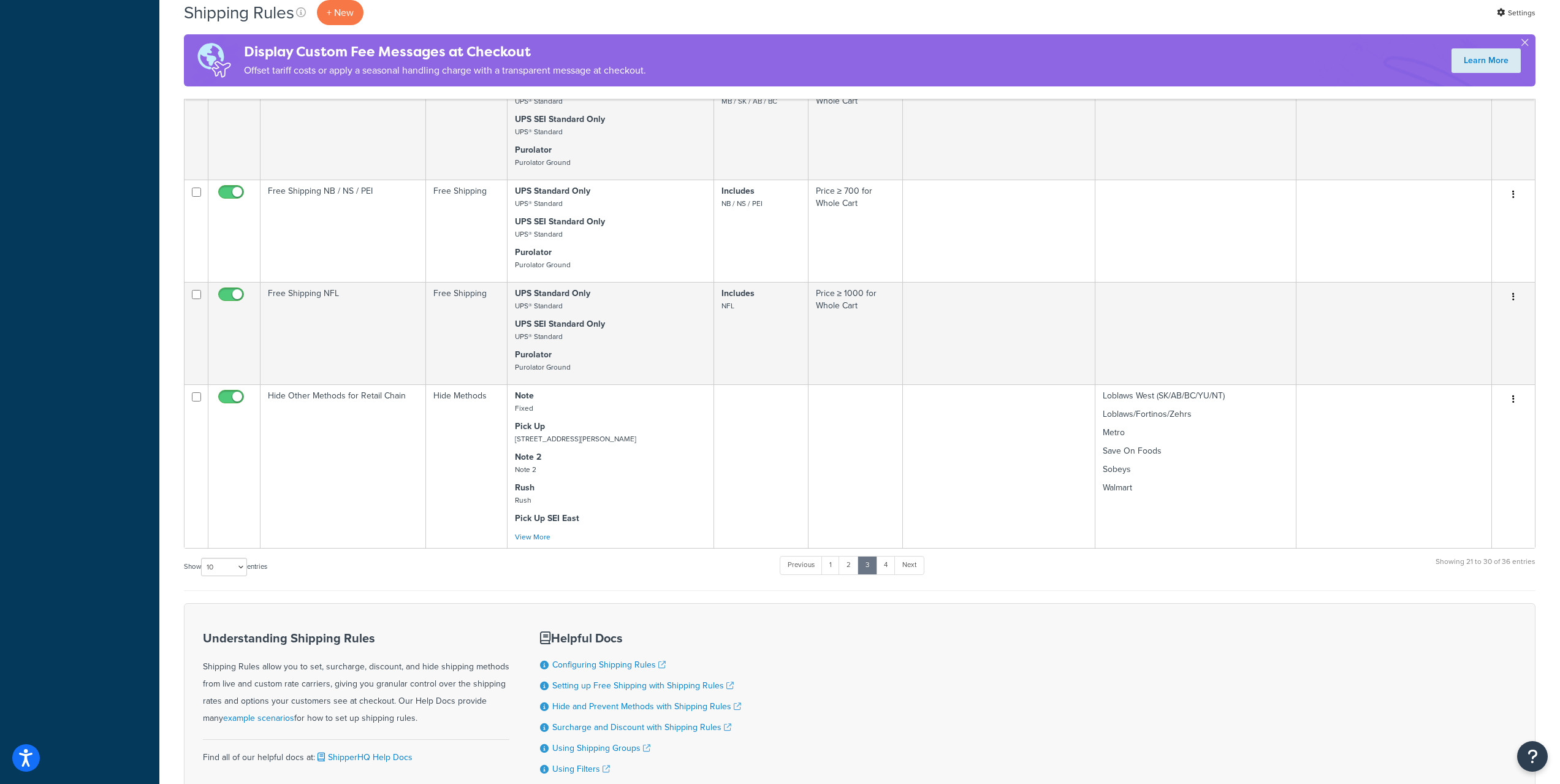
scroll to position [817, 0]
click at [851, 573] on link "2" at bounding box center [849, 564] width 21 height 19
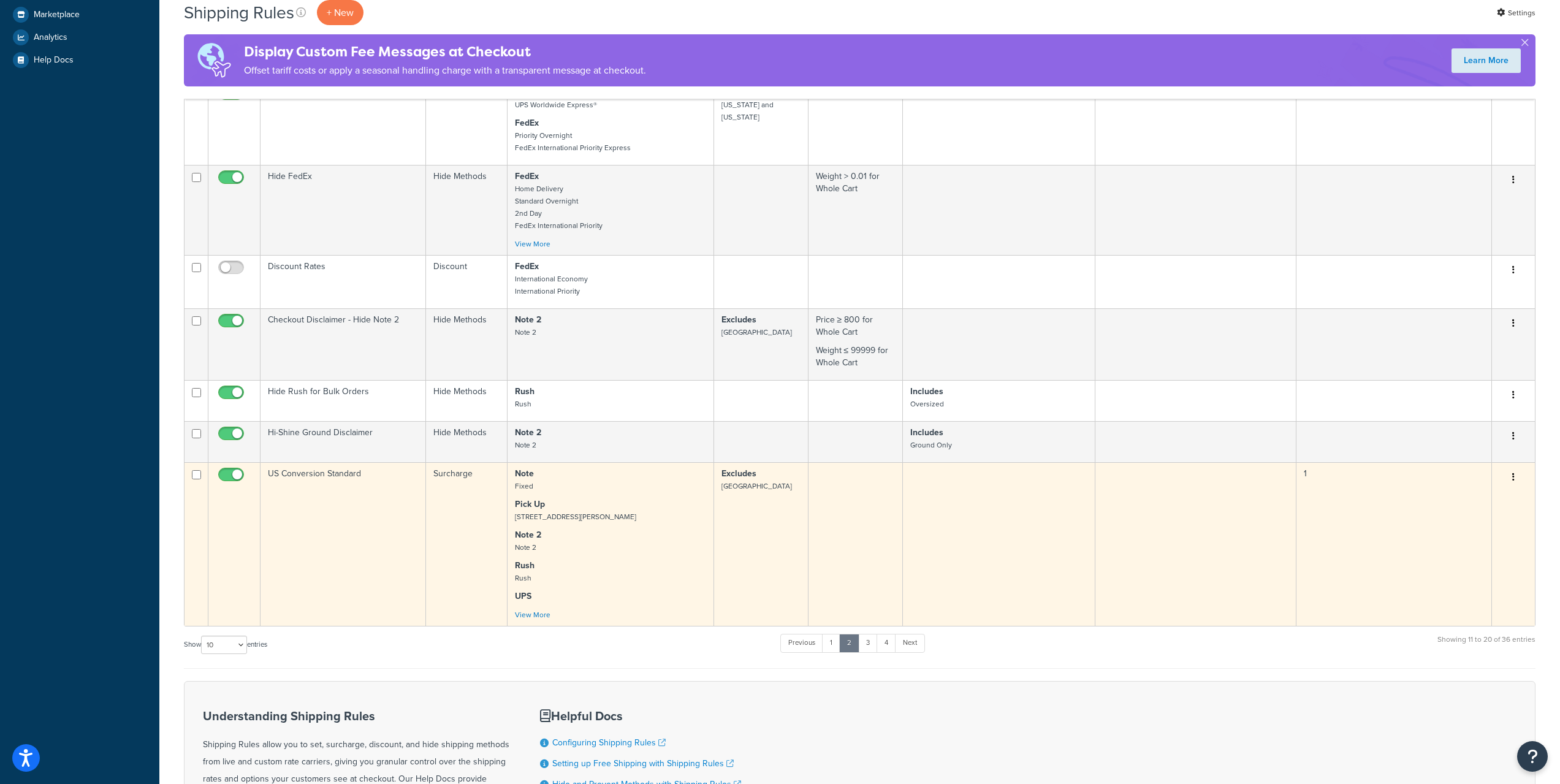
scroll to position [375, 0]
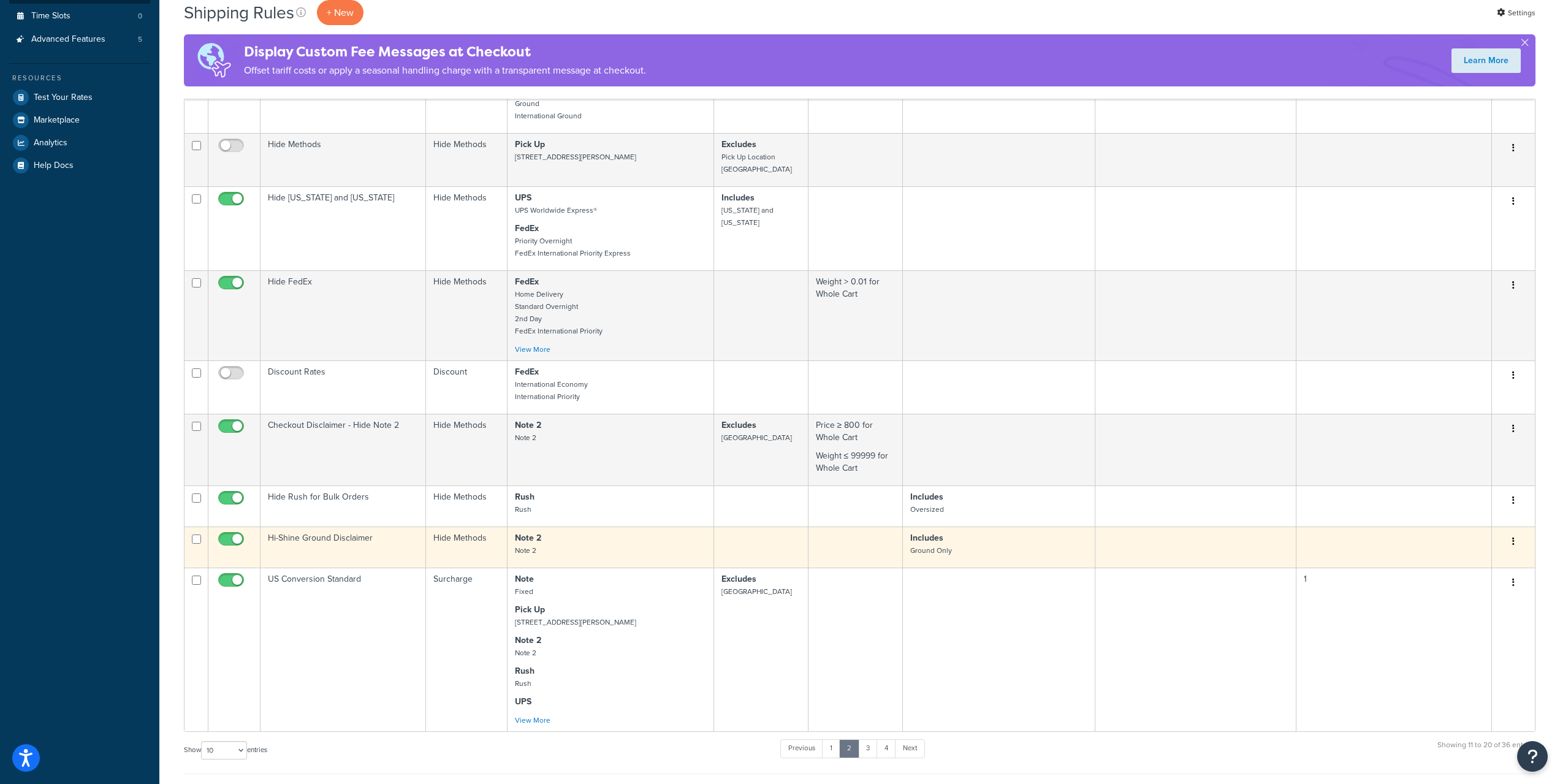
click at [342, 541] on td "Hi-Shine Ground Disclaimer" at bounding box center [343, 547] width 166 height 41
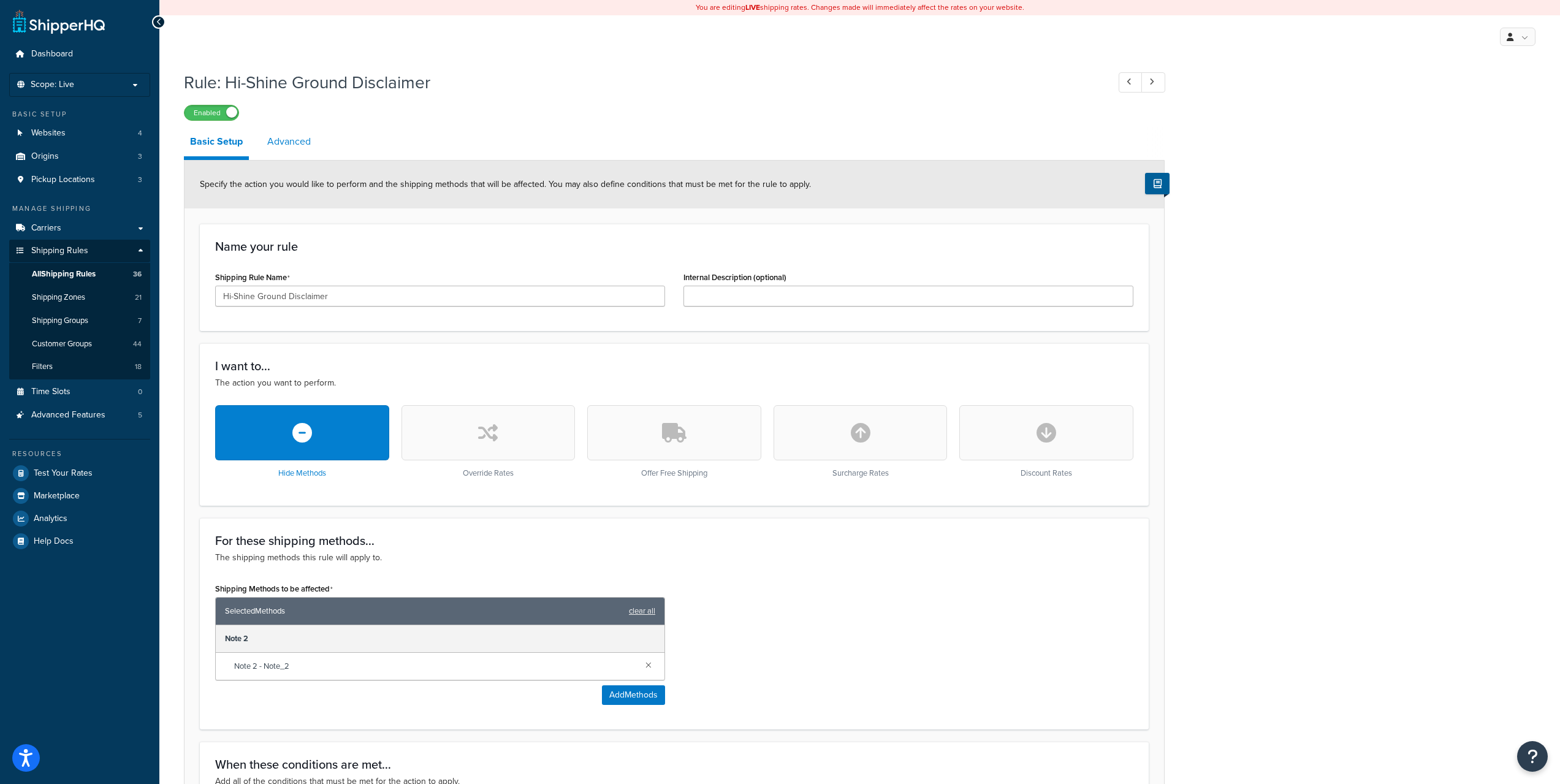
click at [289, 149] on link "Advanced" at bounding box center [289, 142] width 56 height 30
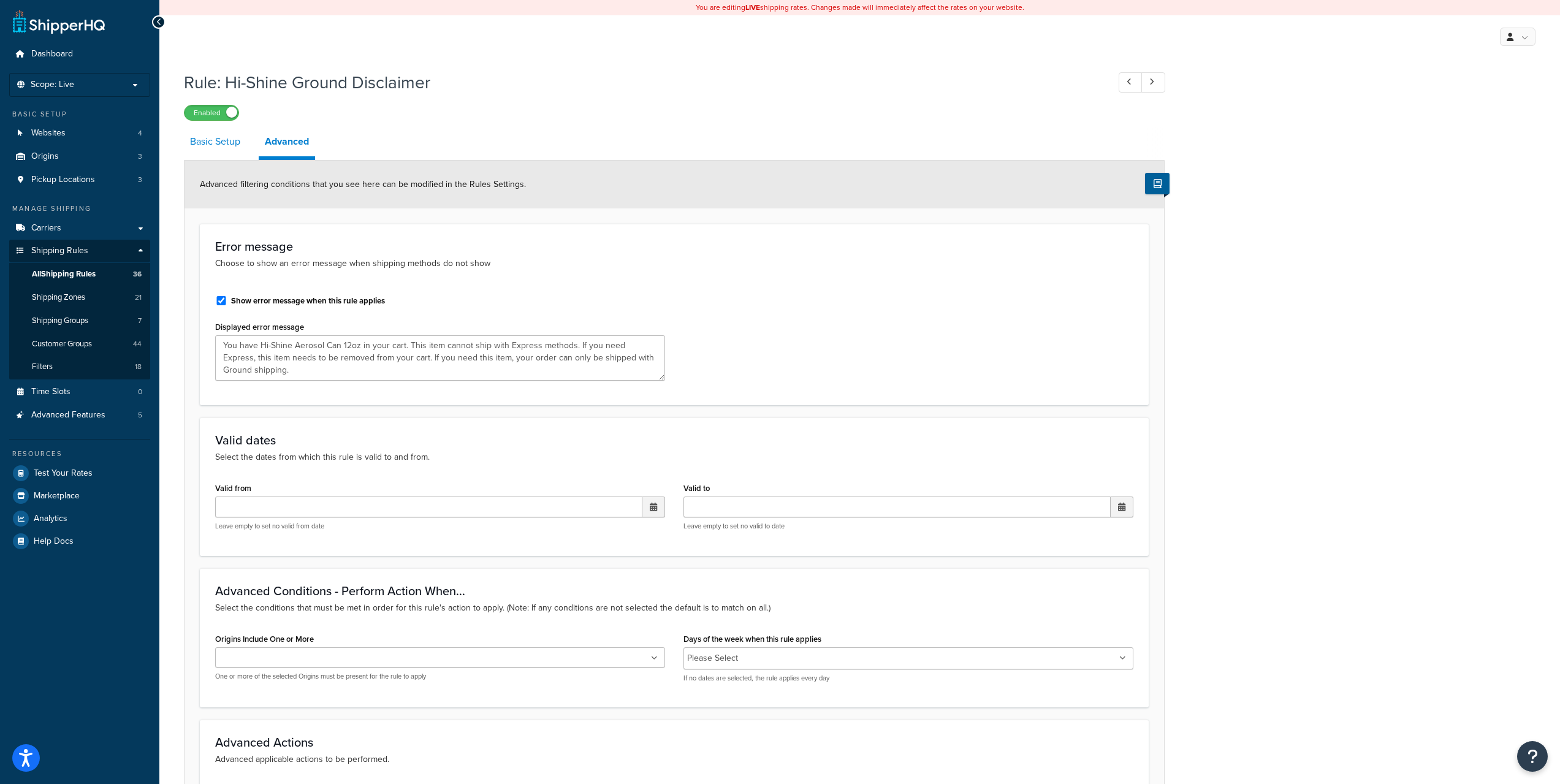
click at [219, 153] on link "Basic Setup" at bounding box center [215, 142] width 63 height 30
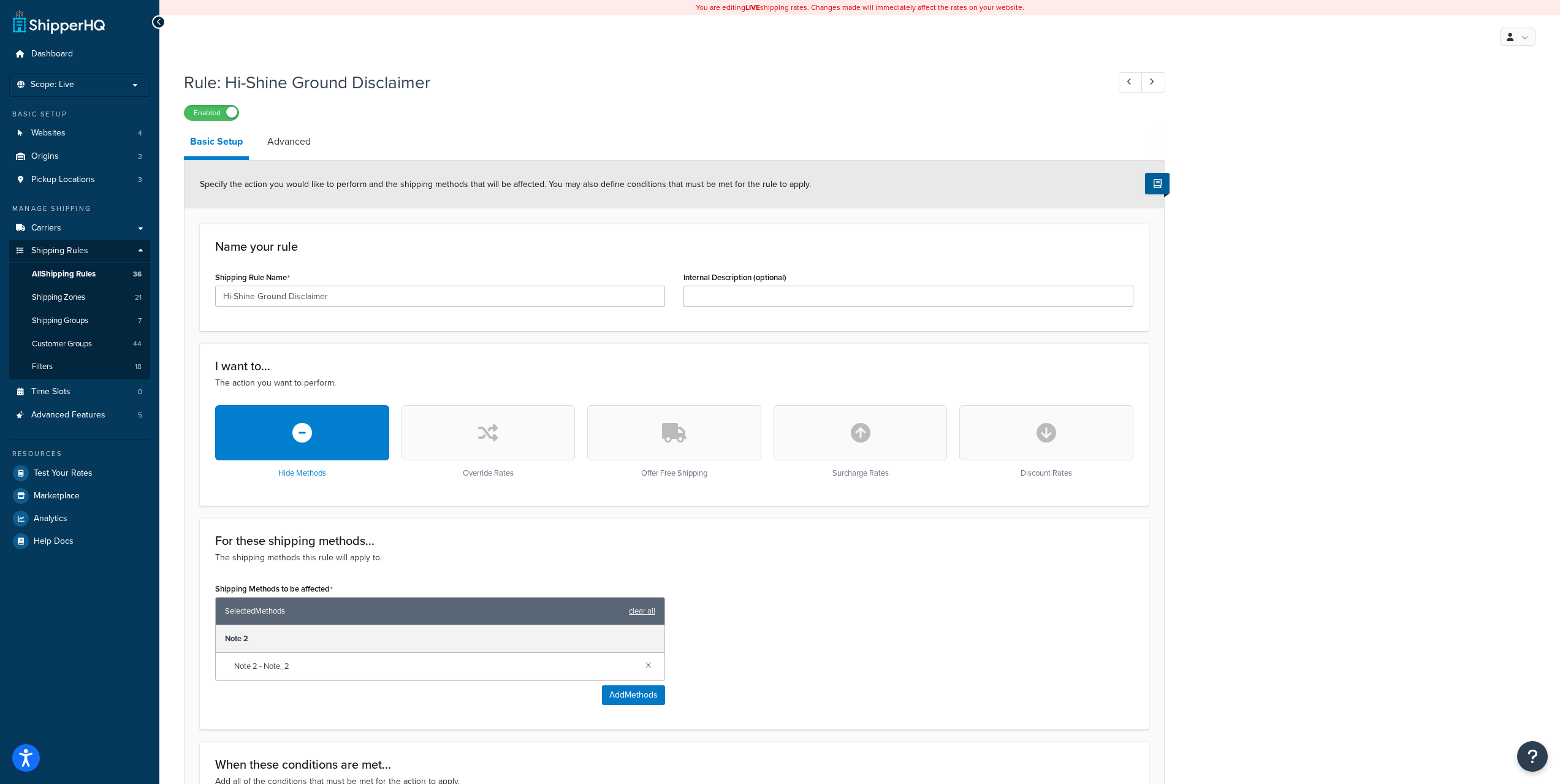
scroll to position [277, 0]
click at [94, 271] on span "All Shipping Rules" at bounding box center [64, 274] width 64 height 11
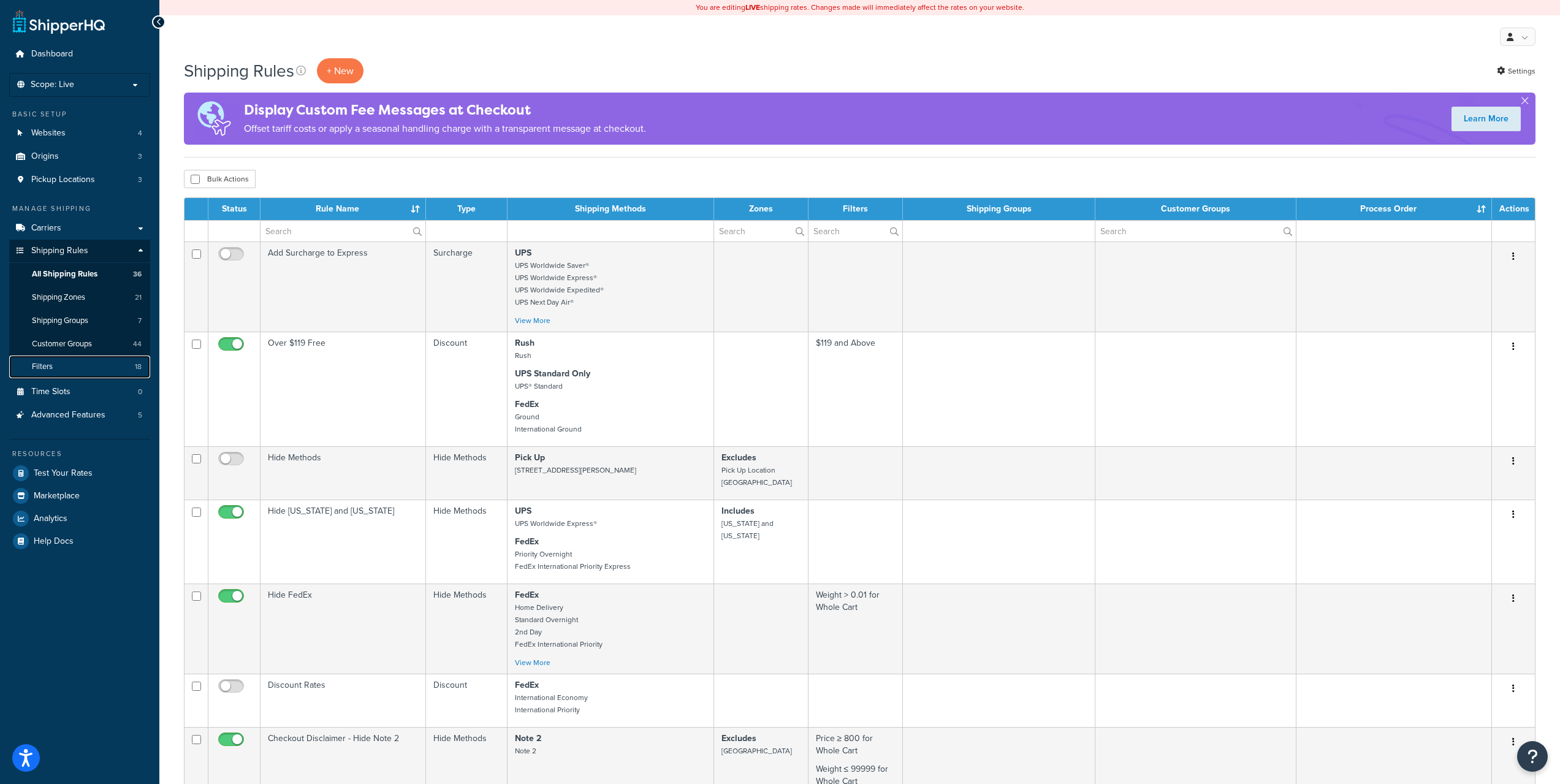
click at [73, 364] on link "Filters 18" at bounding box center [79, 366] width 141 height 22
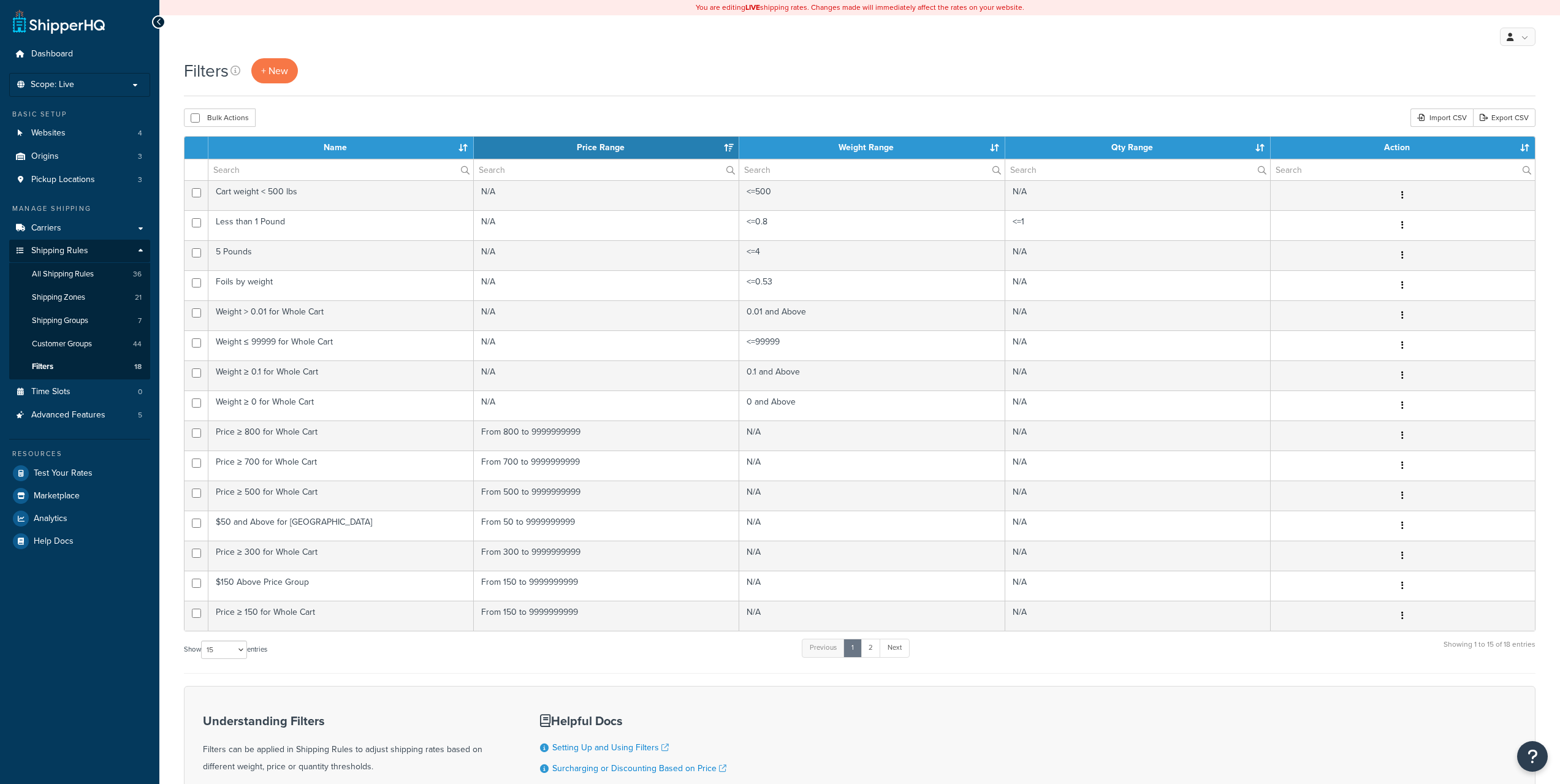
select select "15"
click at [92, 330] on link "Shipping Groups 7" at bounding box center [79, 320] width 141 height 22
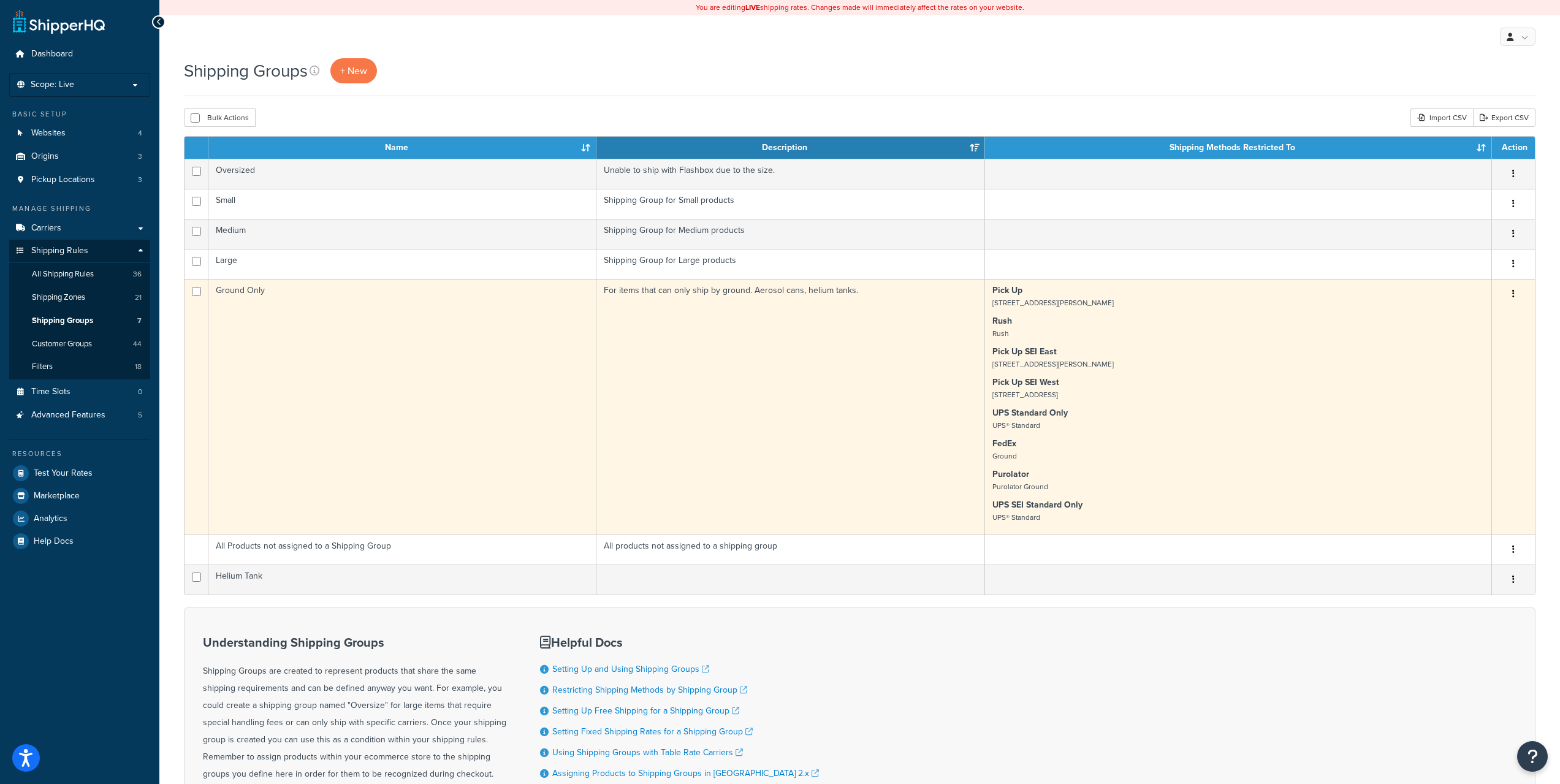
click at [1188, 383] on p "Pick Up SEI West 18 Highland Park Way NE" at bounding box center [1237, 388] width 492 height 24
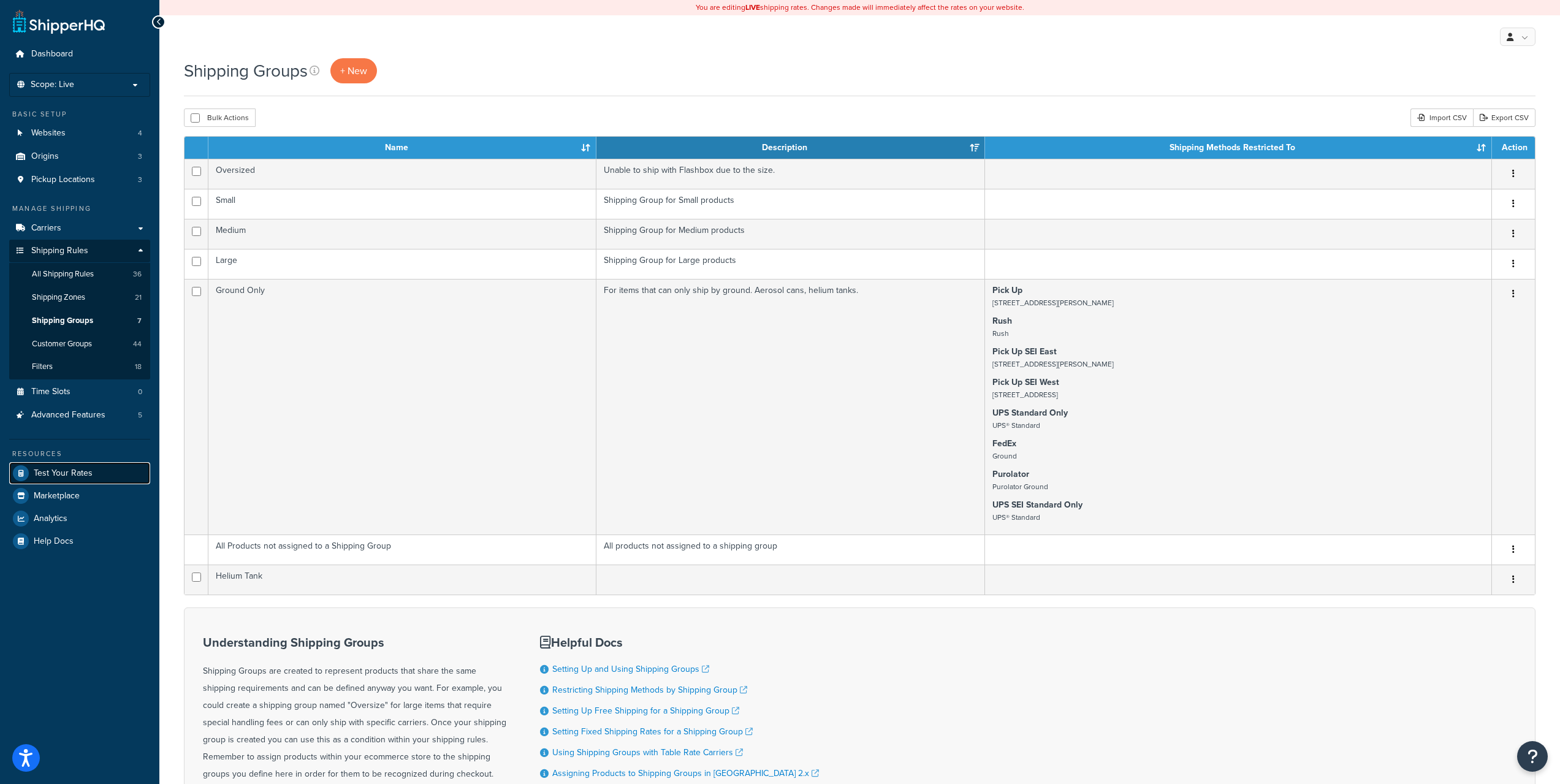
click at [69, 466] on link "Test Your Rates" at bounding box center [79, 473] width 141 height 22
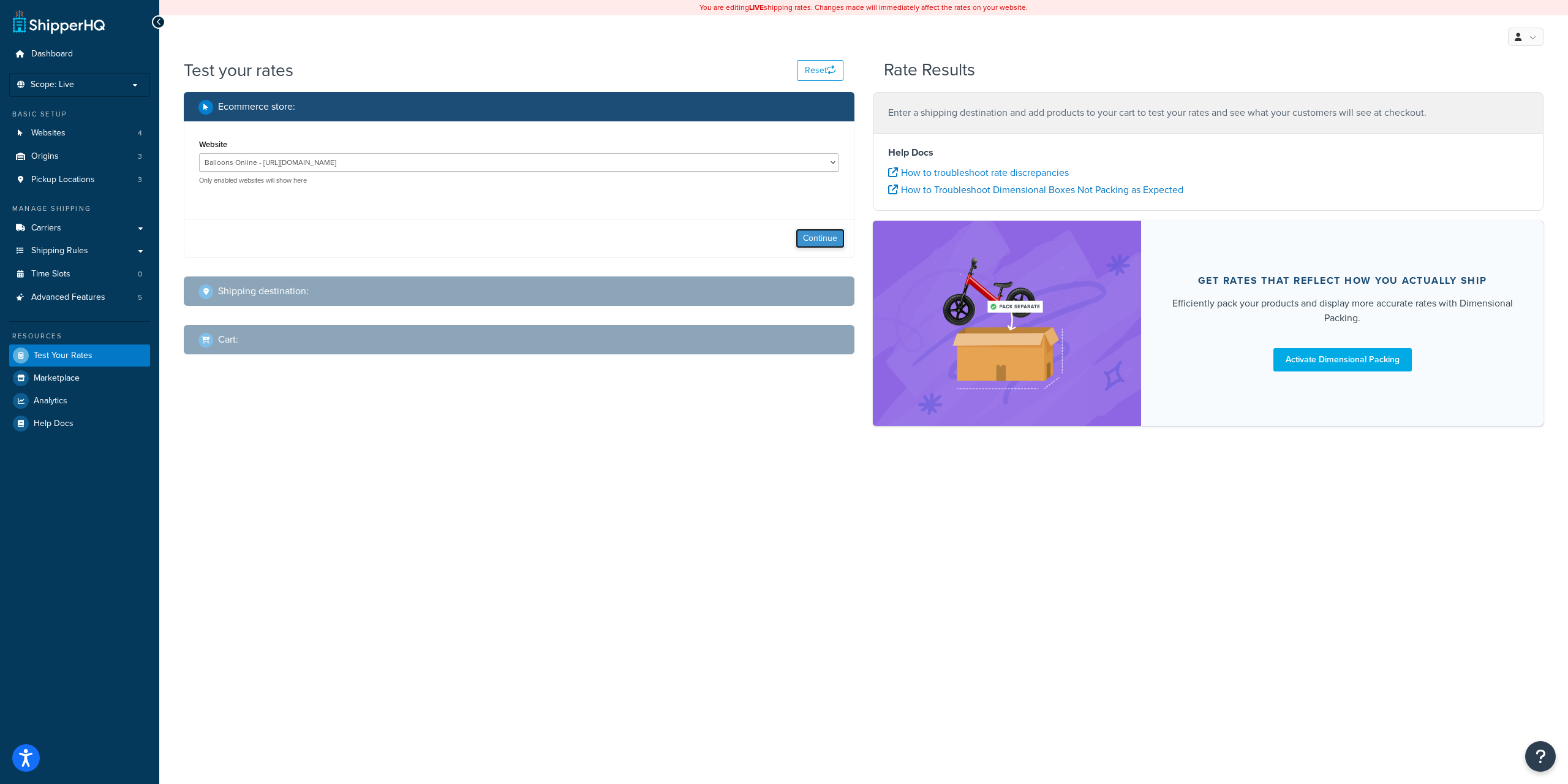
click at [833, 242] on button "Continue" at bounding box center [820, 238] width 49 height 20
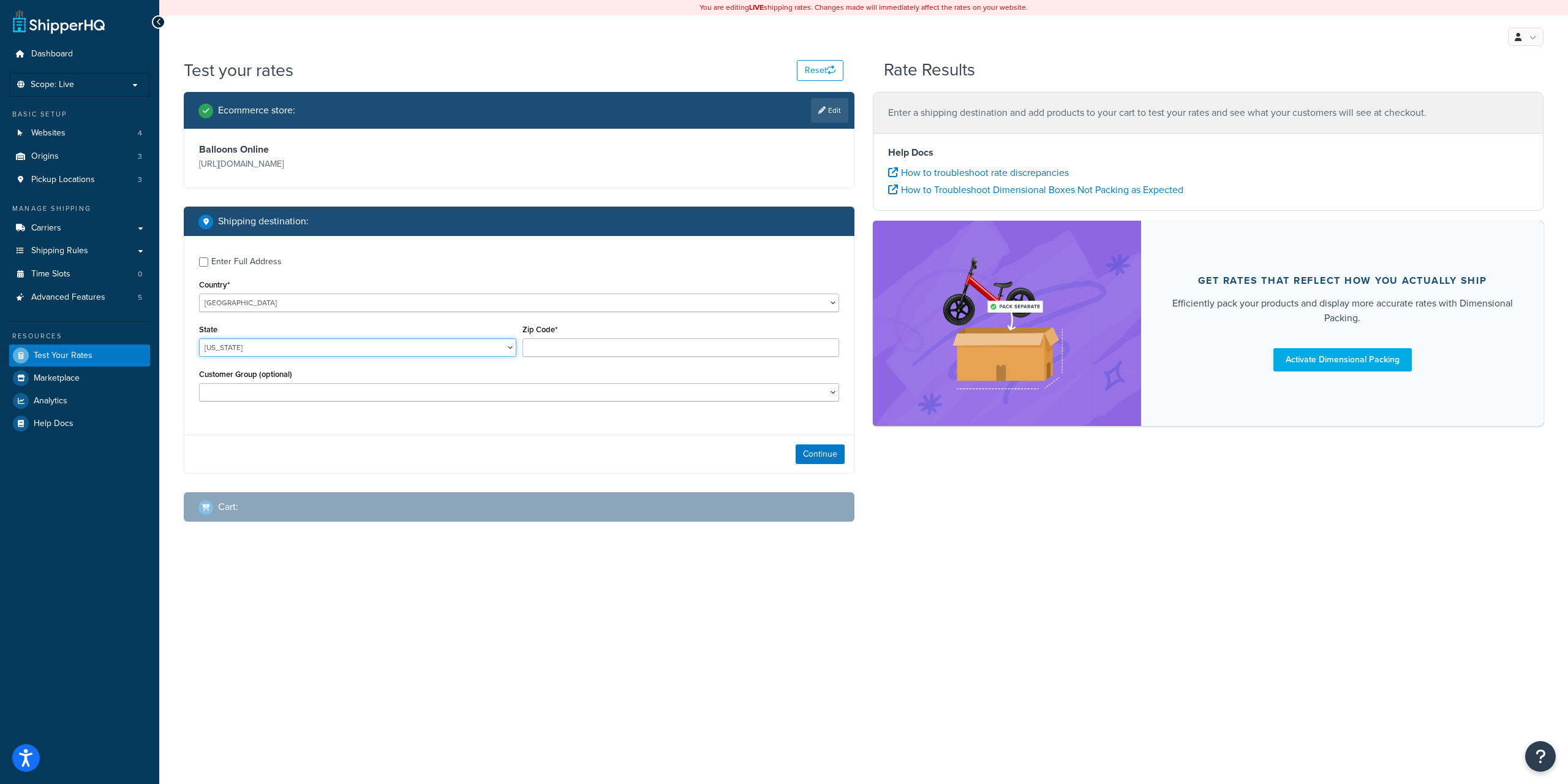
click at [326, 347] on select "Alabama Alaska American Samoa Arizona Arkansas Armed Forces Americas Armed Forc…" at bounding box center [357, 348] width 317 height 19
select select "CA"
click at [199, 339] on select "Alabama Alaska American Samoa Arizona Arkansas Armed Forces Americas Armed Forc…" at bounding box center [357, 348] width 317 height 19
click at [591, 355] on input "Zip Code*" at bounding box center [681, 348] width 317 height 19
type input "90210"
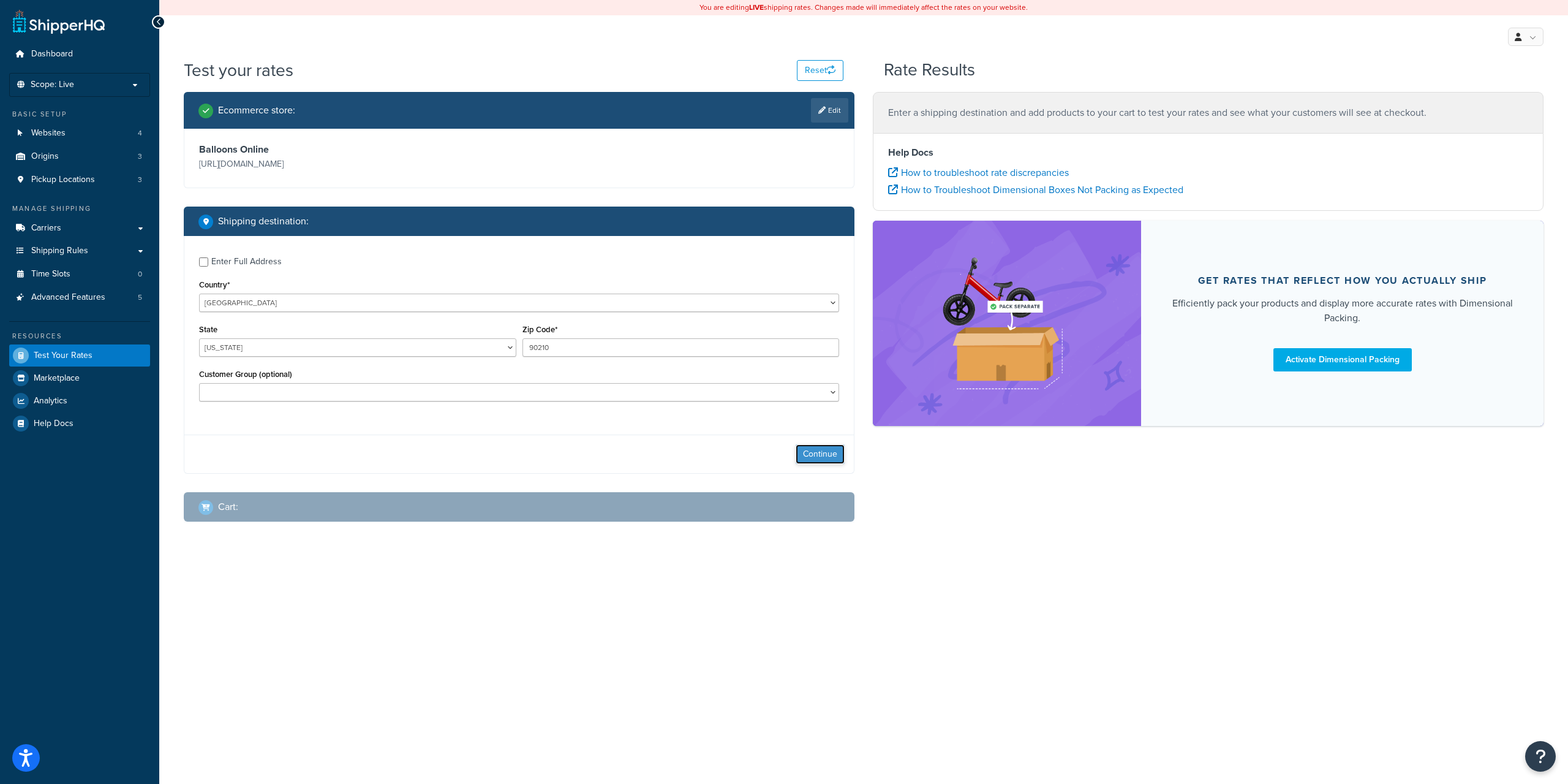
click at [822, 455] on button "Continue" at bounding box center [820, 454] width 49 height 20
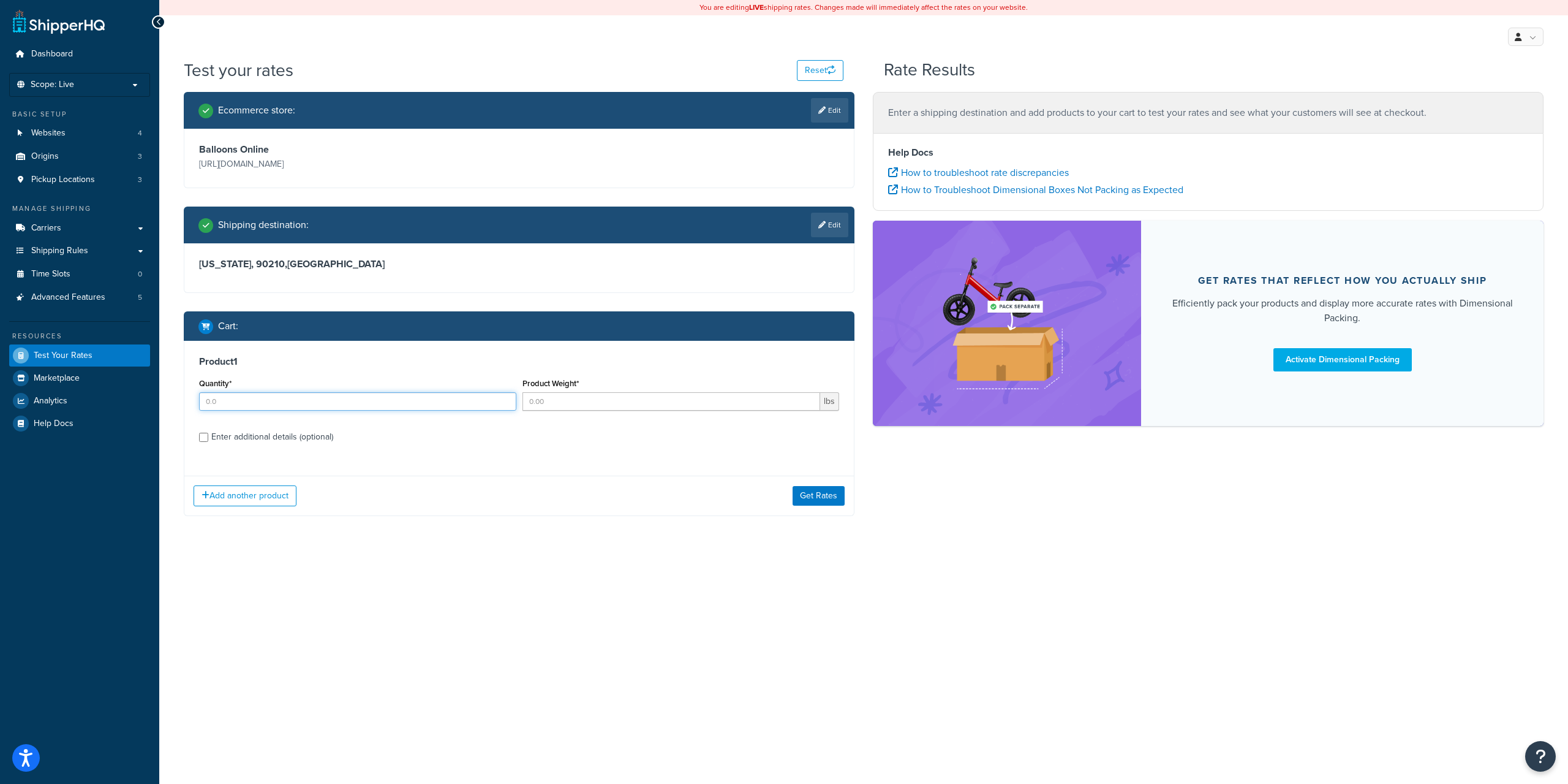
click at [414, 402] on input "Quantity*" at bounding box center [357, 401] width 317 height 19
type input "1"
click at [803, 498] on button "Get Rates" at bounding box center [818, 495] width 52 height 20
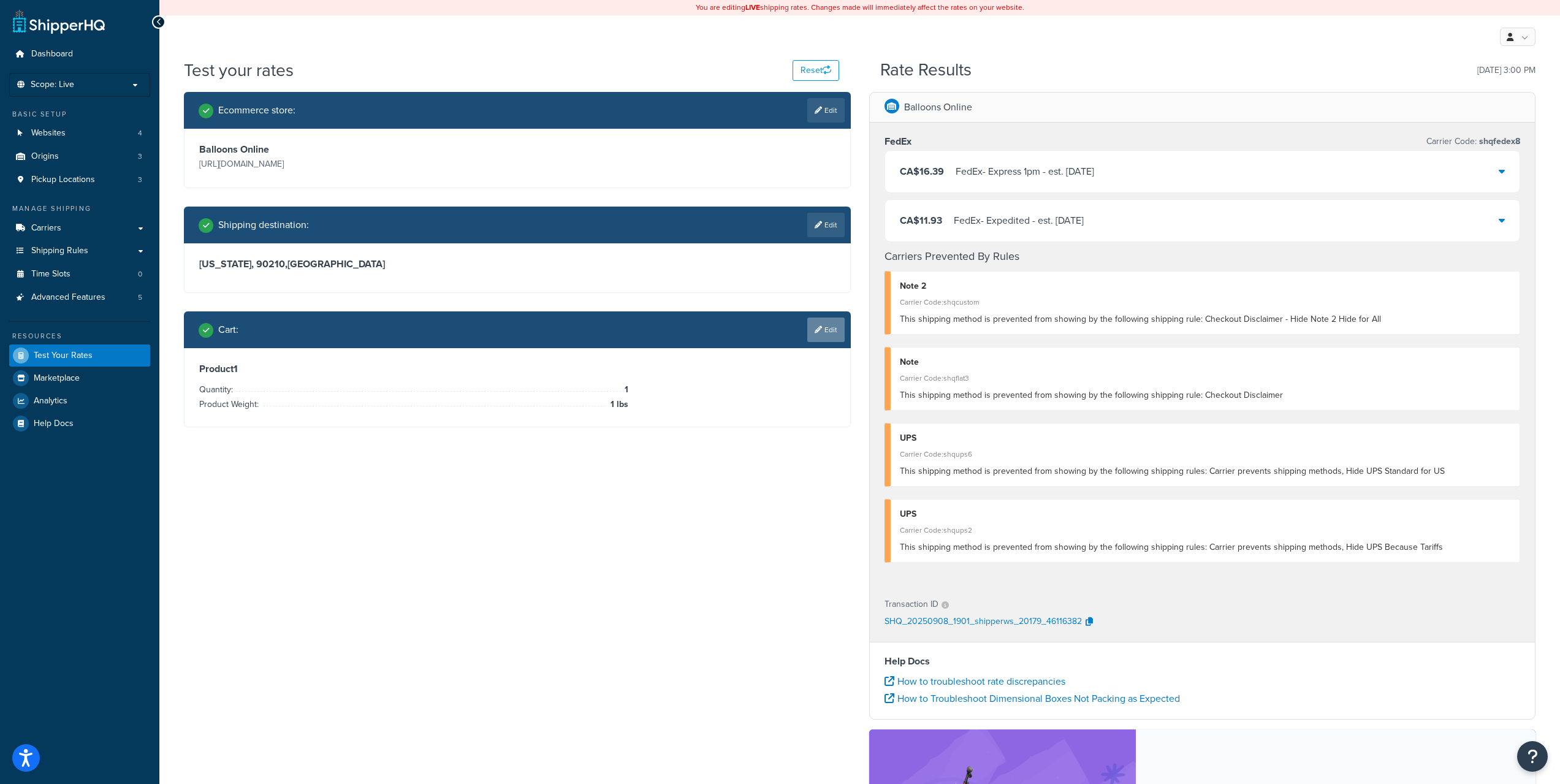
click at [836, 339] on link "Edit" at bounding box center [826, 329] width 38 height 24
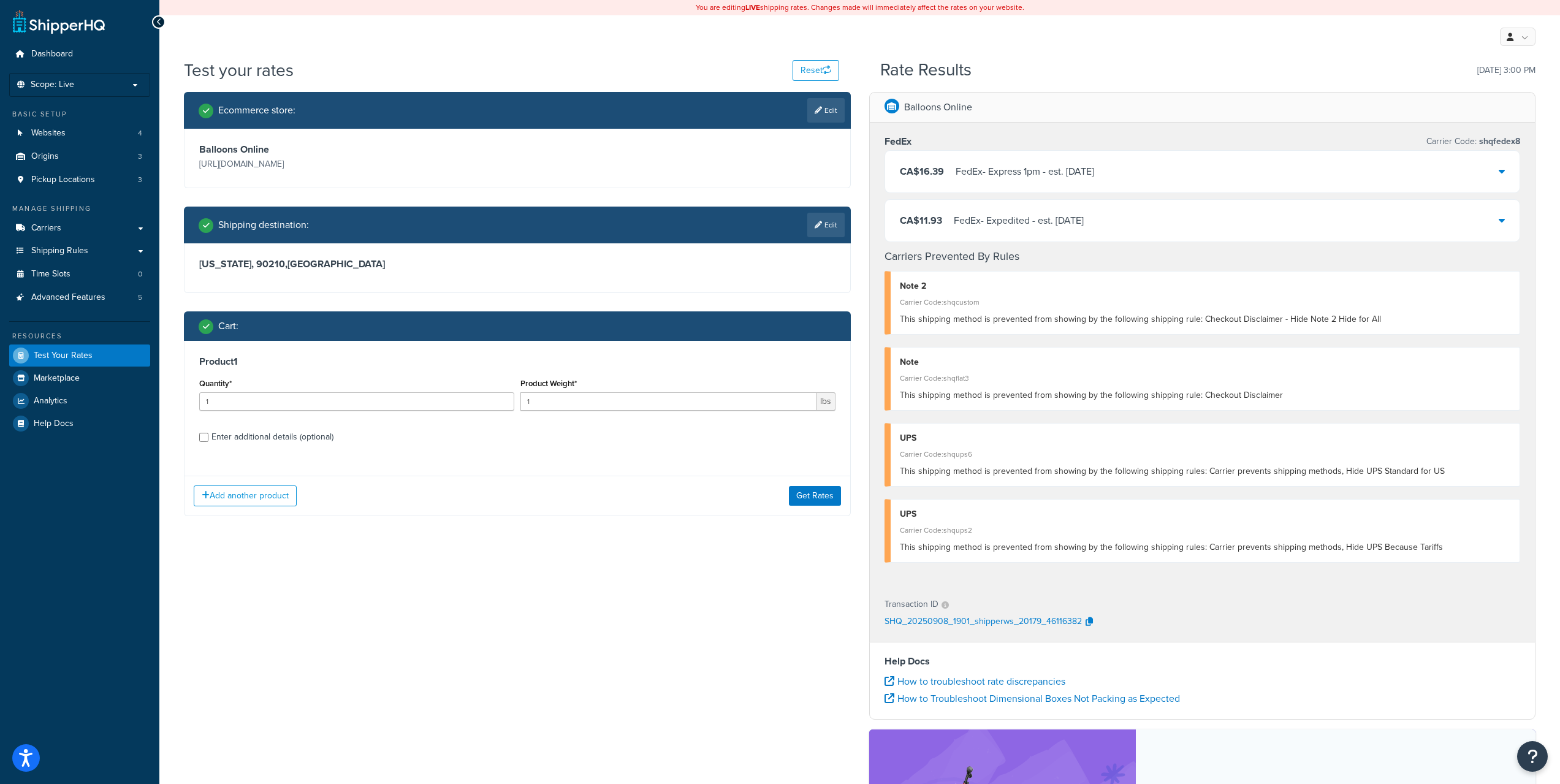
click at [276, 444] on div "Enter additional details (optional)" at bounding box center [272, 436] width 122 height 17
click at [209, 442] on input "Enter additional details (optional)" at bounding box center [203, 437] width 9 height 9
checkbox input "true"
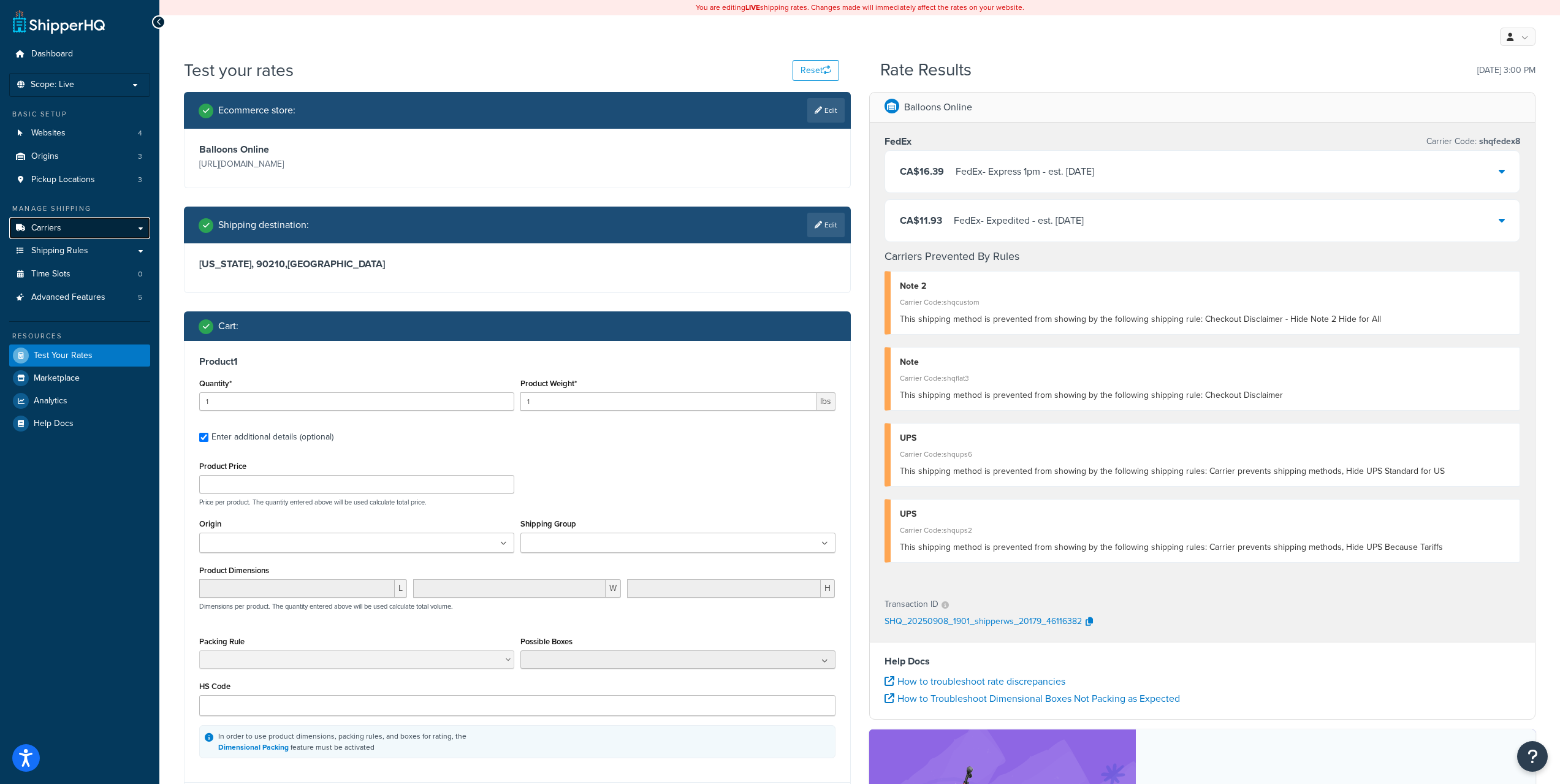
click at [67, 232] on link "Carriers" at bounding box center [79, 228] width 141 height 22
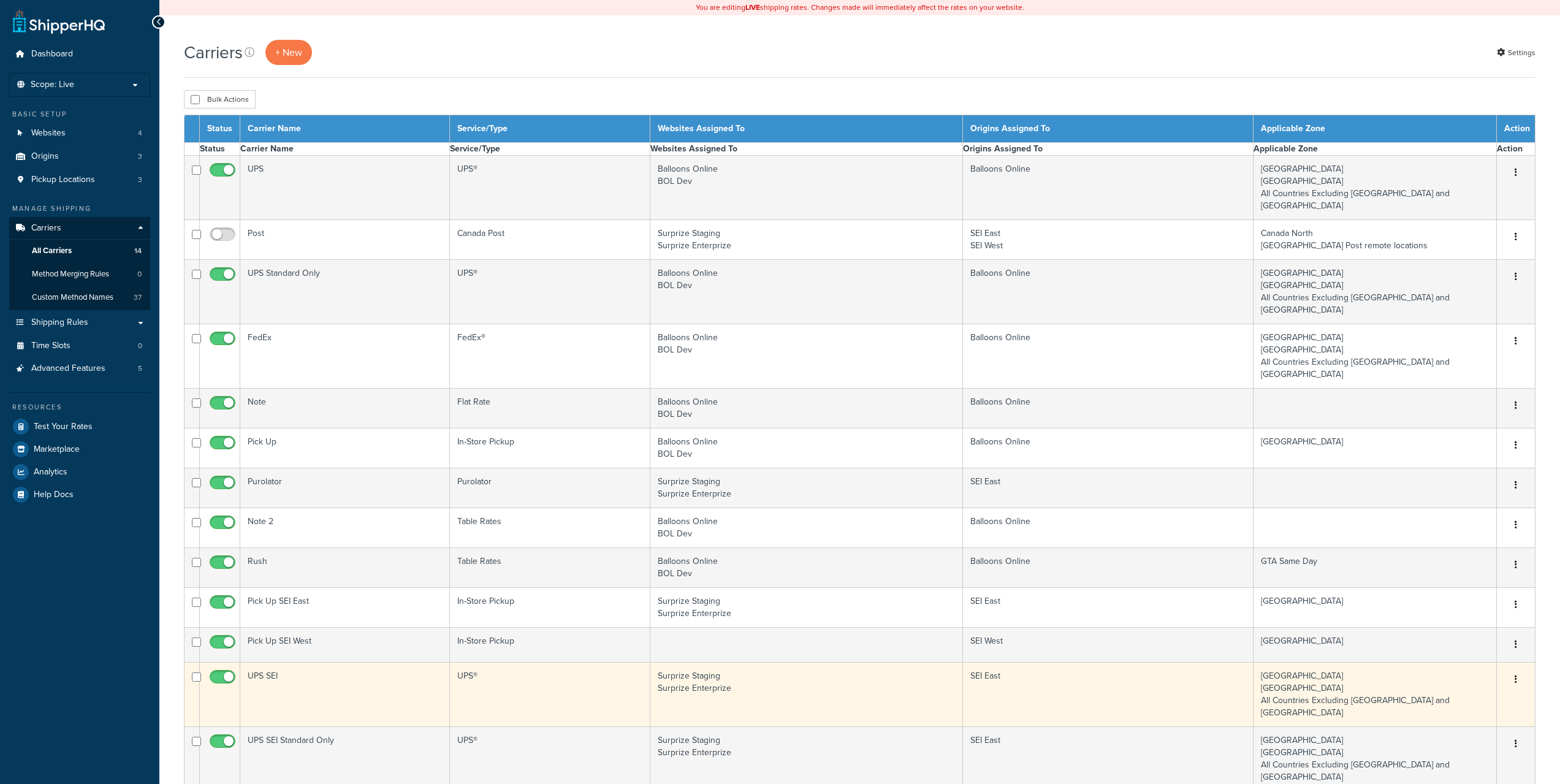
select select "15"
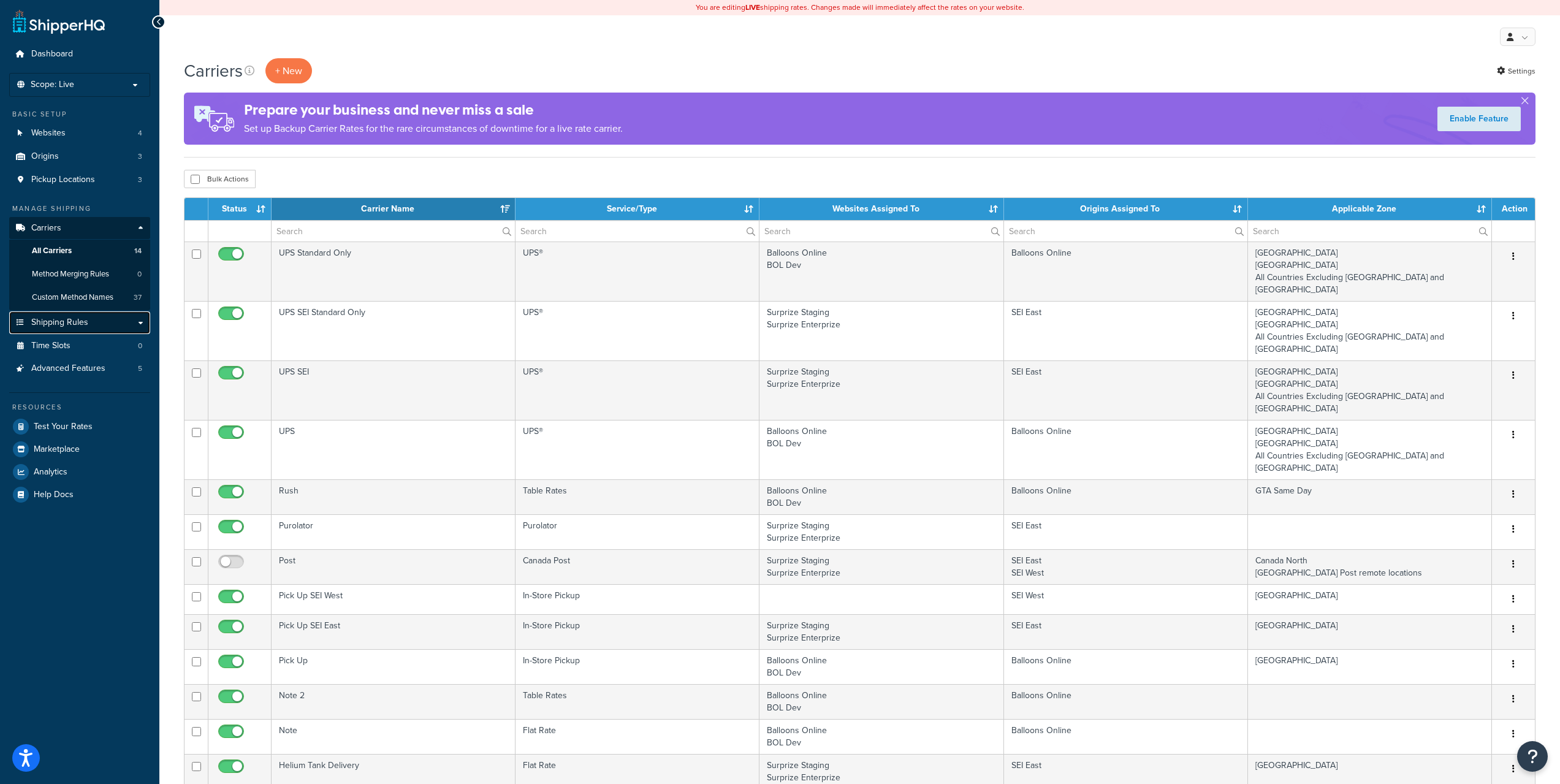
click at [87, 319] on span "Shipping Rules" at bounding box center [60, 323] width 57 height 11
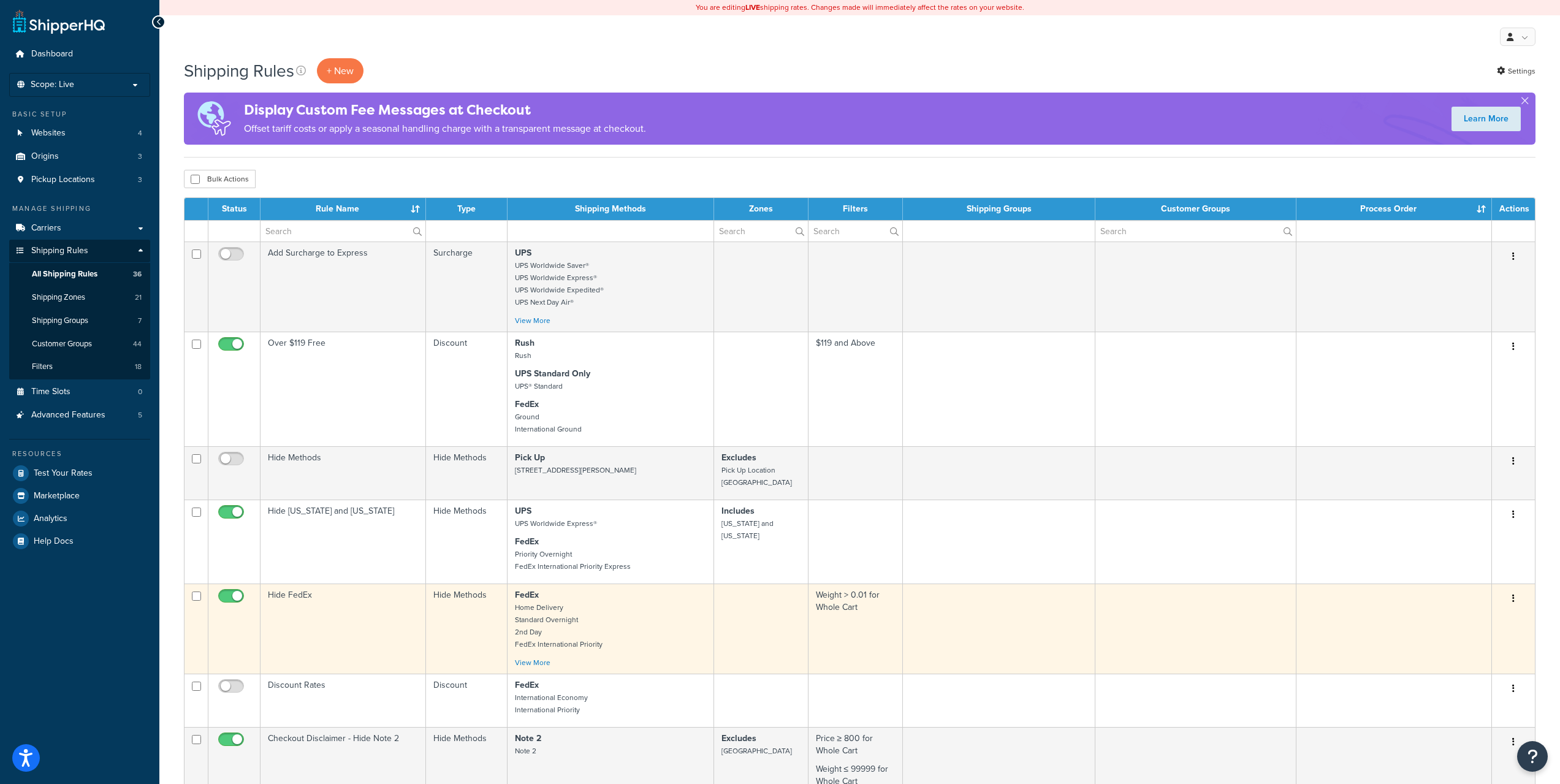
click at [587, 617] on p "FedEx Home Delivery Standard Overnight 2nd Day FedEx International Priority" at bounding box center [610, 619] width 191 height 61
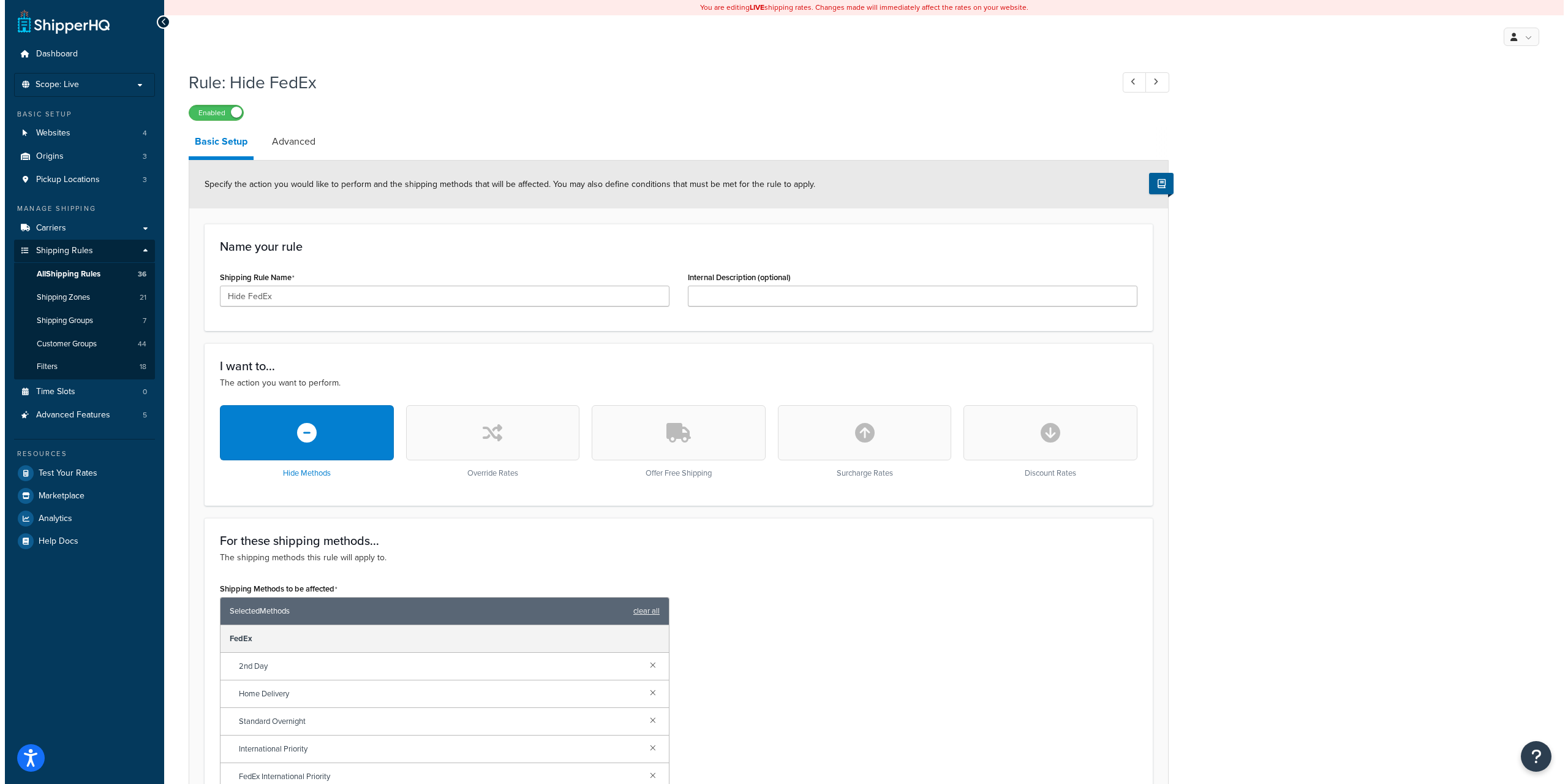
scroll to position [387, 0]
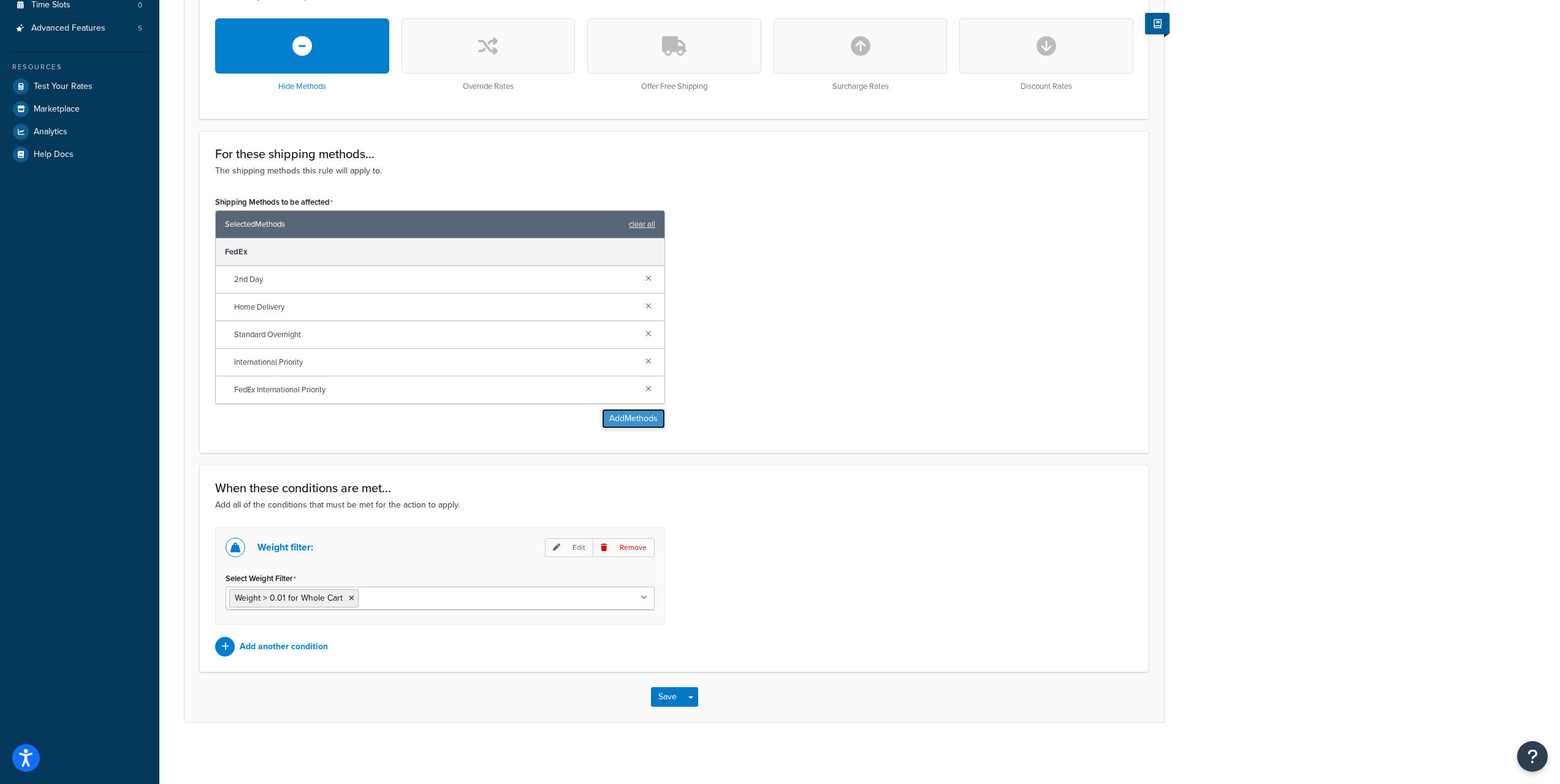
click at [615, 412] on button "Add Methods" at bounding box center [633, 418] width 63 height 20
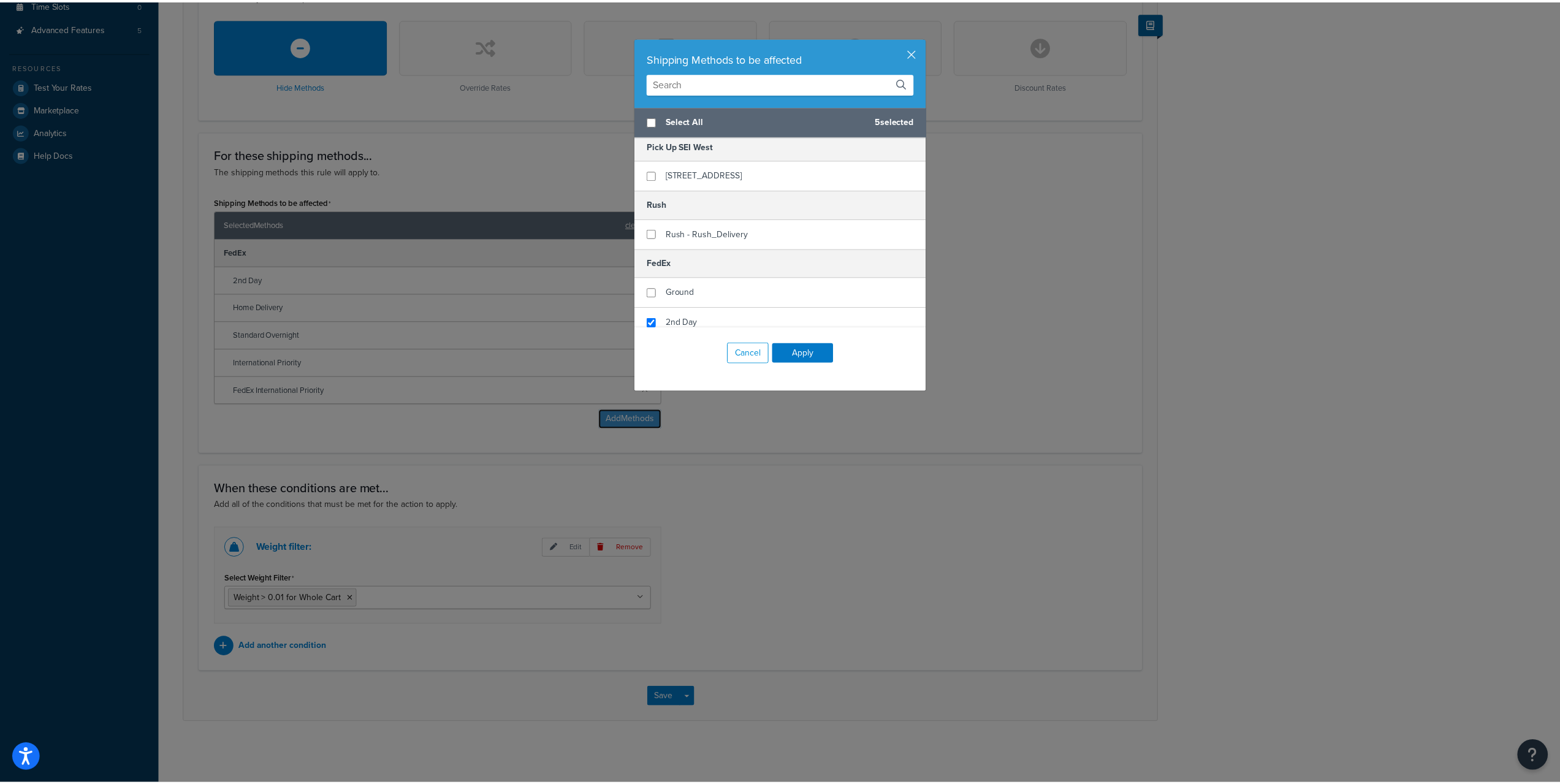
scroll to position [306, 0]
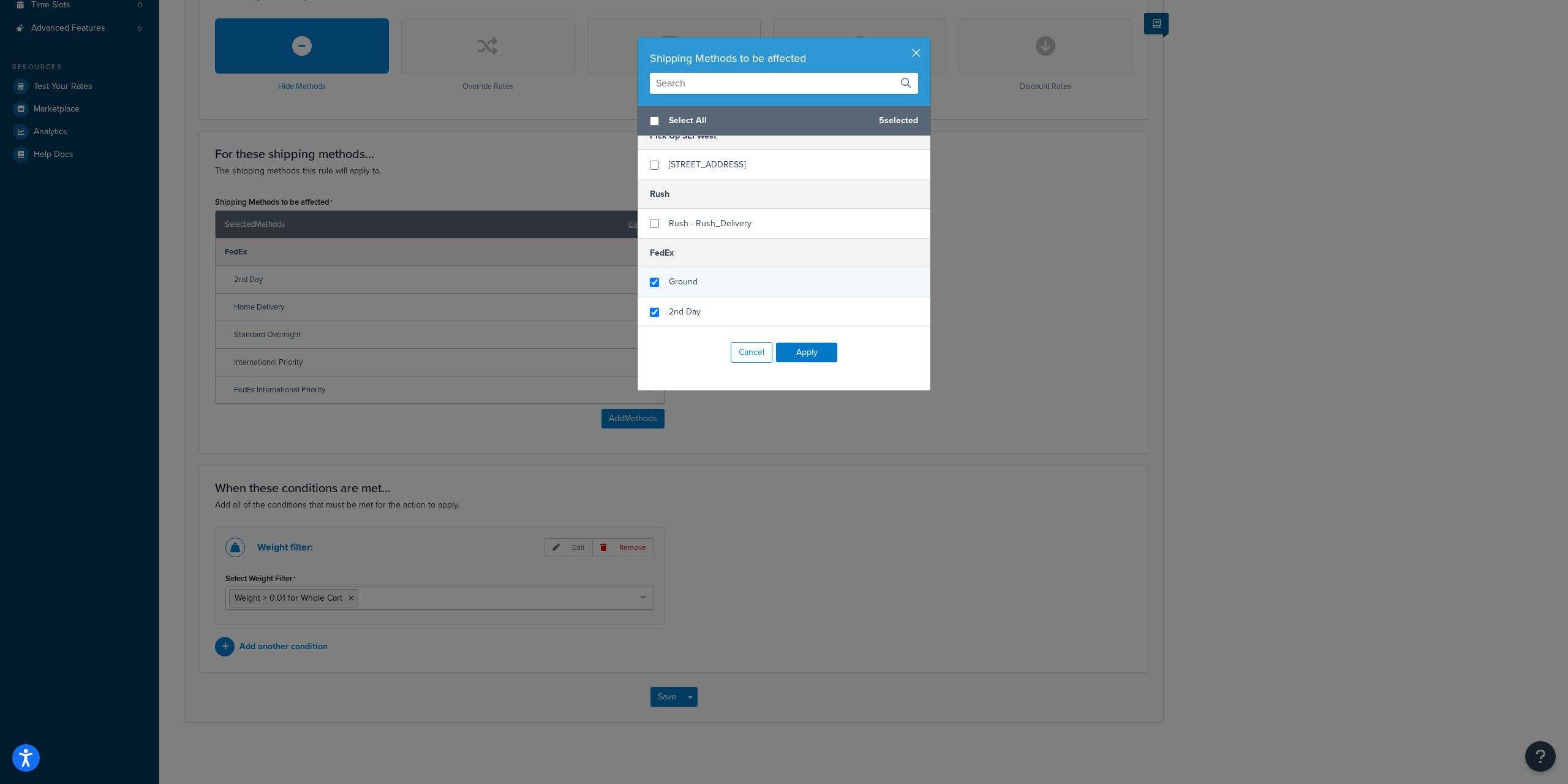
checkbox input "true"
click at [673, 289] on div "Ground" at bounding box center [683, 281] width 29 height 17
click at [798, 350] on button "Apply" at bounding box center [807, 352] width 61 height 20
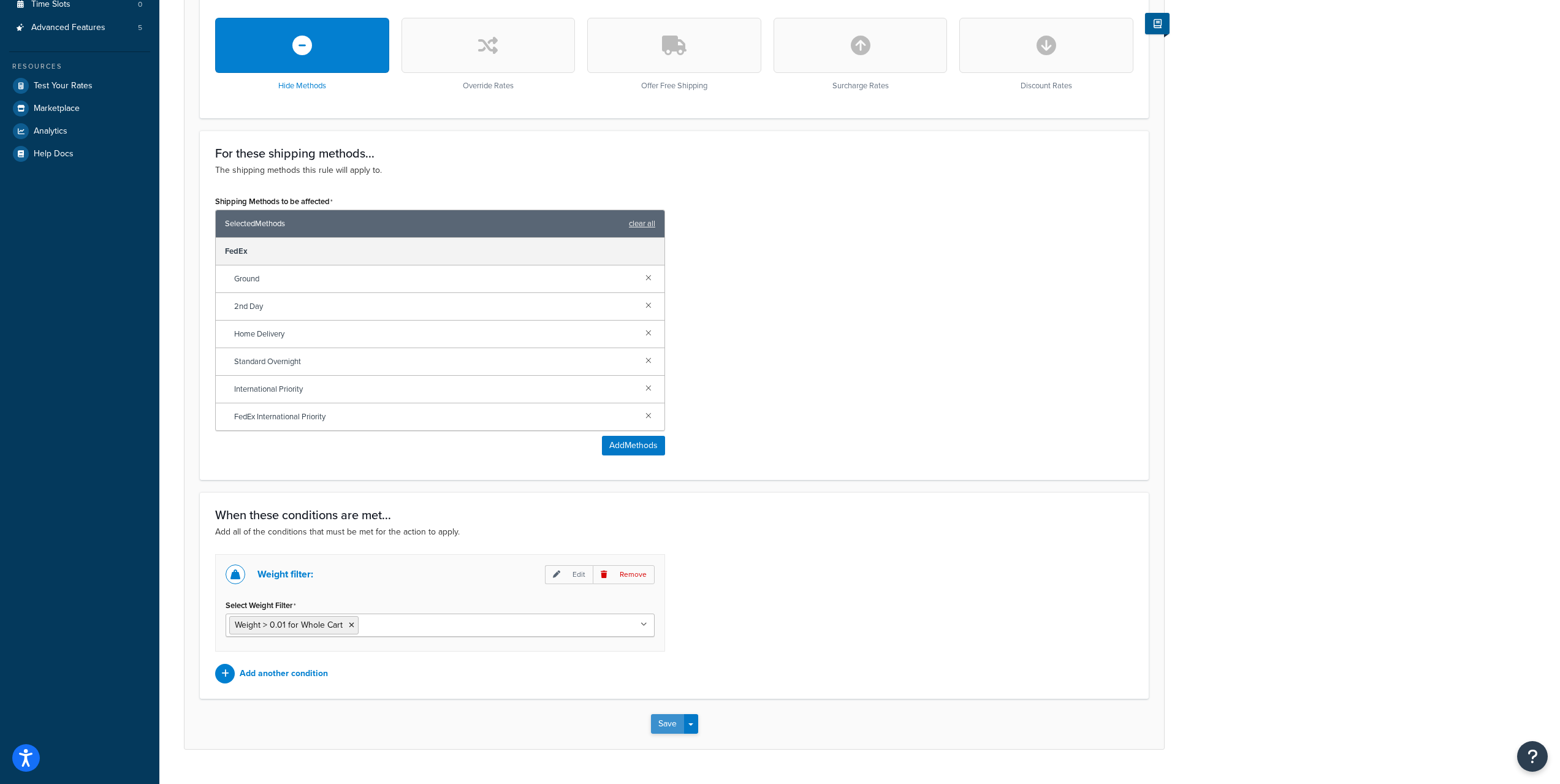
click at [662, 723] on button "Save" at bounding box center [667, 724] width 33 height 20
